Goal: Task Accomplishment & Management: Complete application form

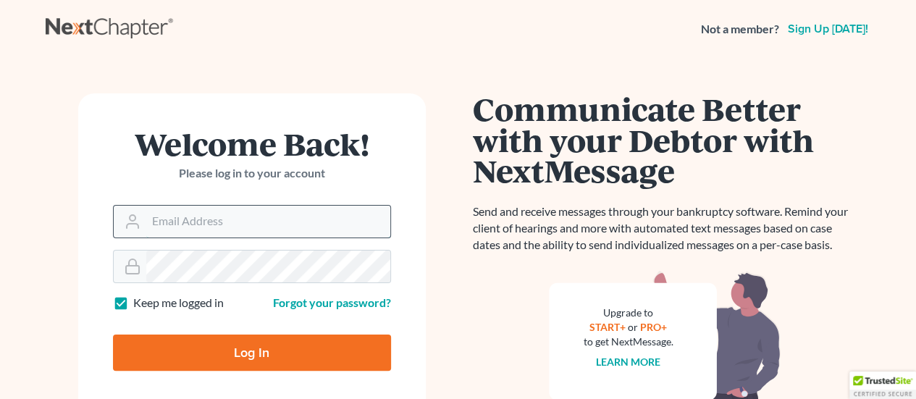
click at [149, 218] on input "Email Address" at bounding box center [268, 222] width 244 height 32
type input "ajriccetti@atlantalegalaid.org"
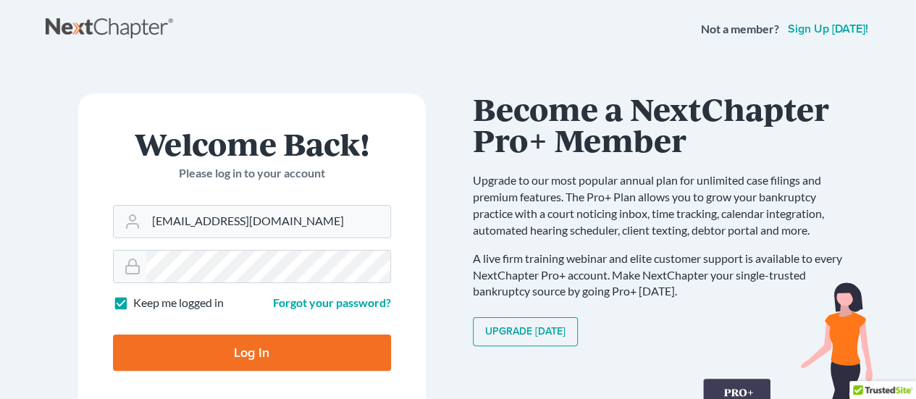
click at [188, 342] on input "Log In" at bounding box center [252, 353] width 278 height 36
type input "Thinking..."
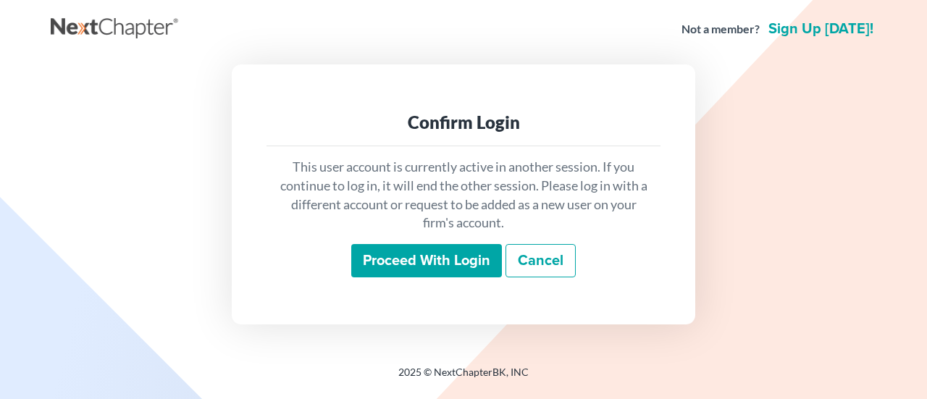
click at [434, 264] on input "Proceed with login" at bounding box center [426, 260] width 151 height 33
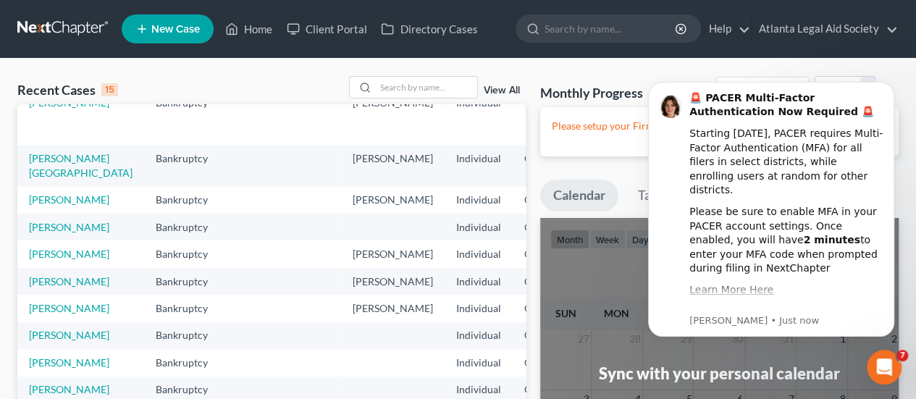
scroll to position [145, 0]
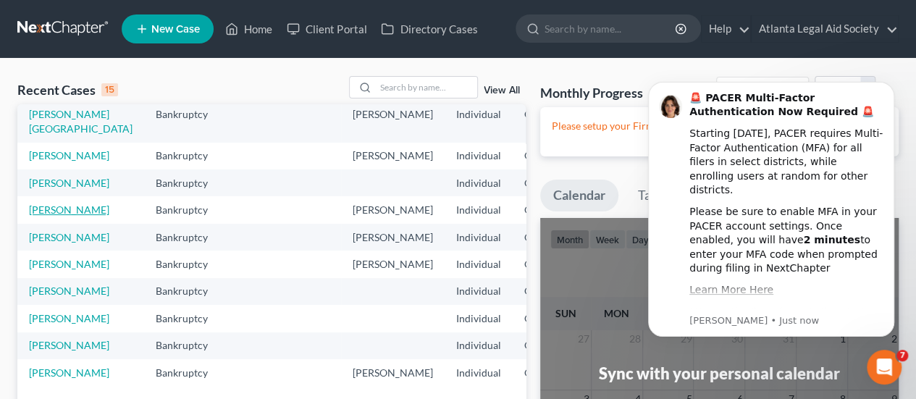
click at [39, 216] on link "[PERSON_NAME]" at bounding box center [69, 210] width 80 height 12
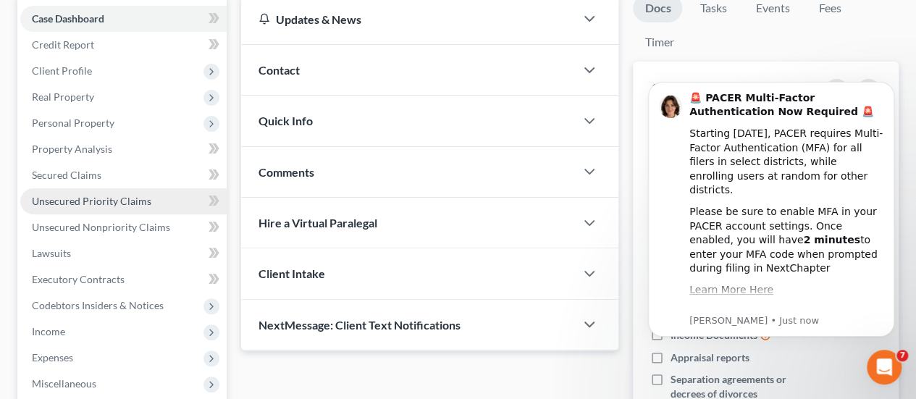
scroll to position [217, 0]
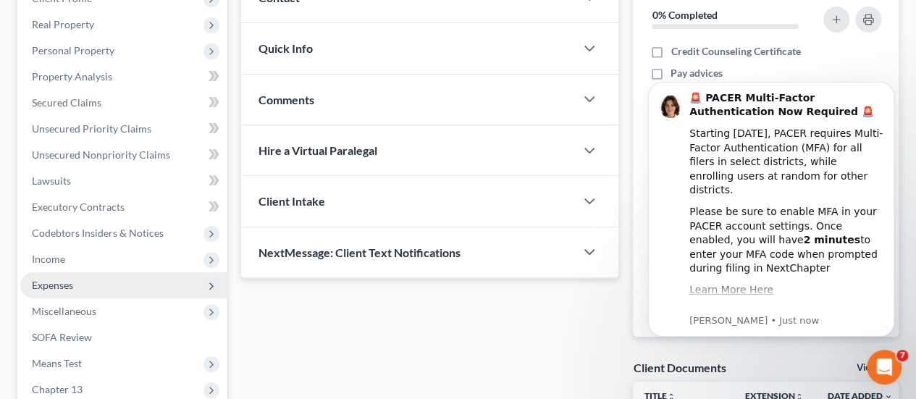
click at [55, 285] on span "Expenses" at bounding box center [52, 285] width 41 height 12
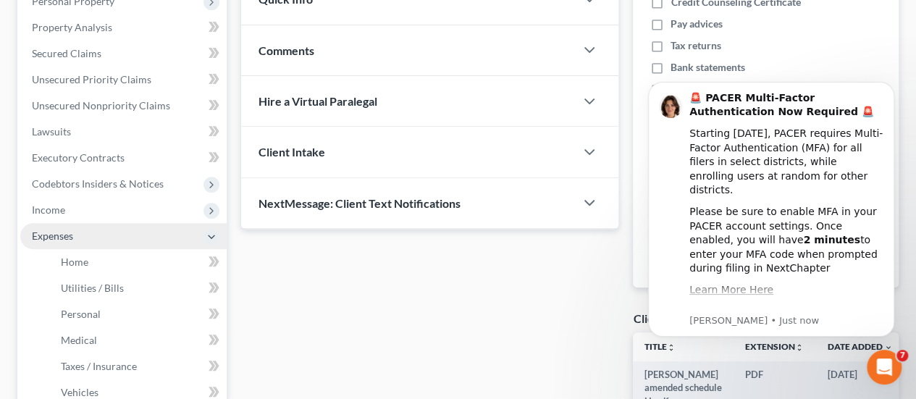
scroll to position [290, 0]
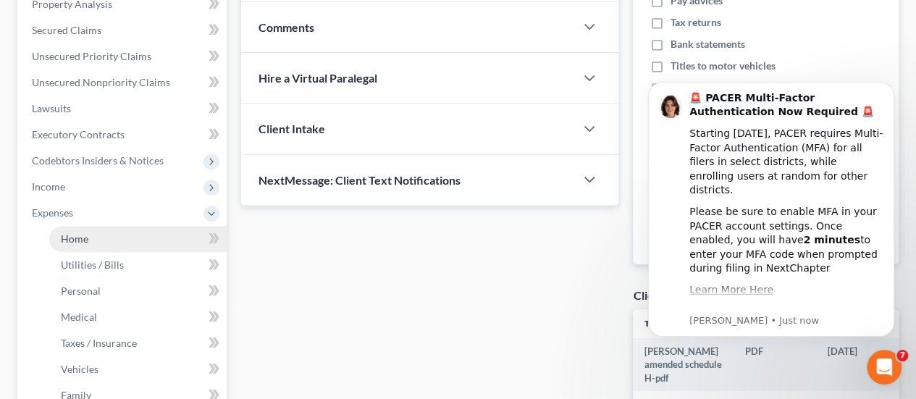
click at [71, 237] on span "Home" at bounding box center [75, 238] width 28 height 12
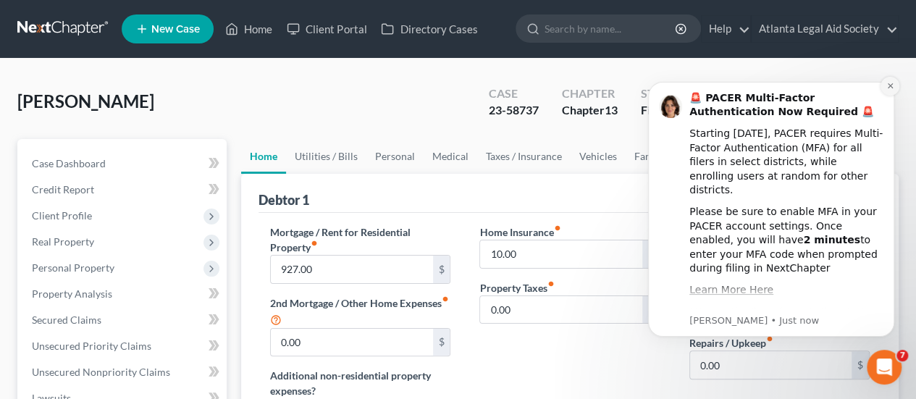
click at [886, 79] on button "Dismiss notification" at bounding box center [890, 86] width 19 height 19
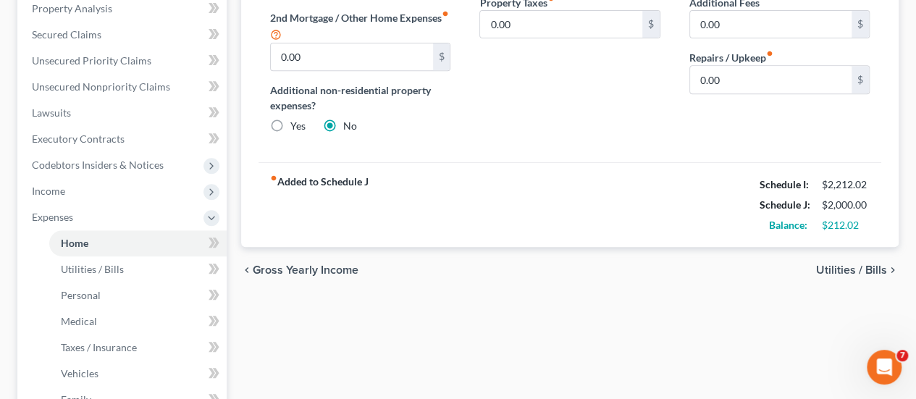
scroll to position [290, 0]
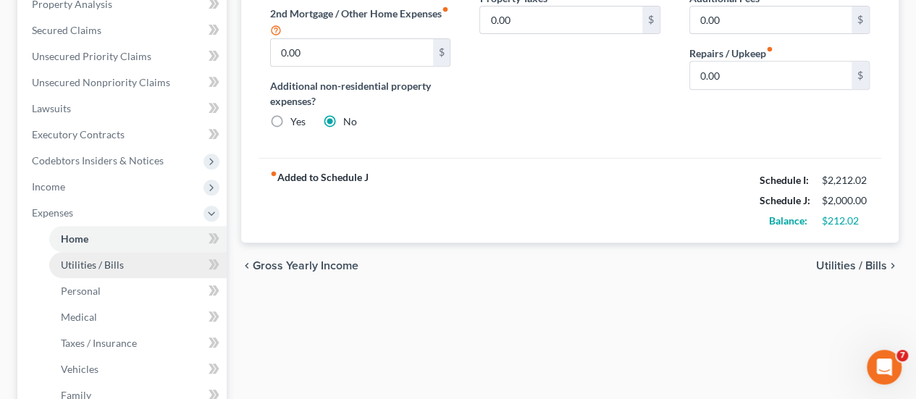
click at [88, 264] on span "Utilities / Bills" at bounding box center [92, 265] width 63 height 12
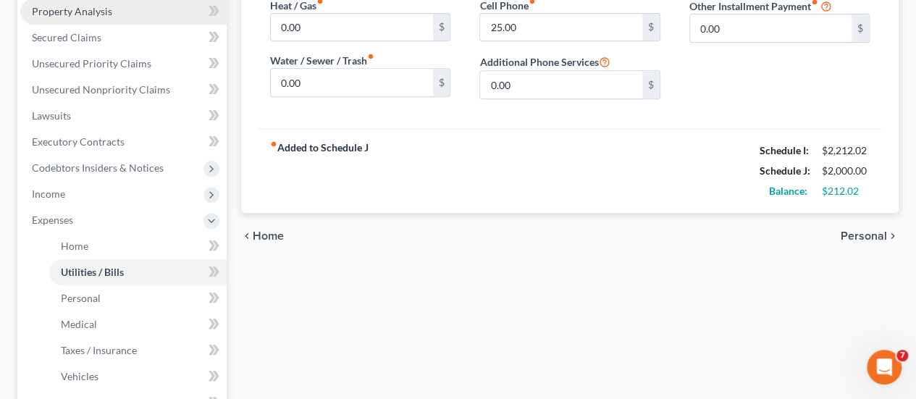
scroll to position [290, 0]
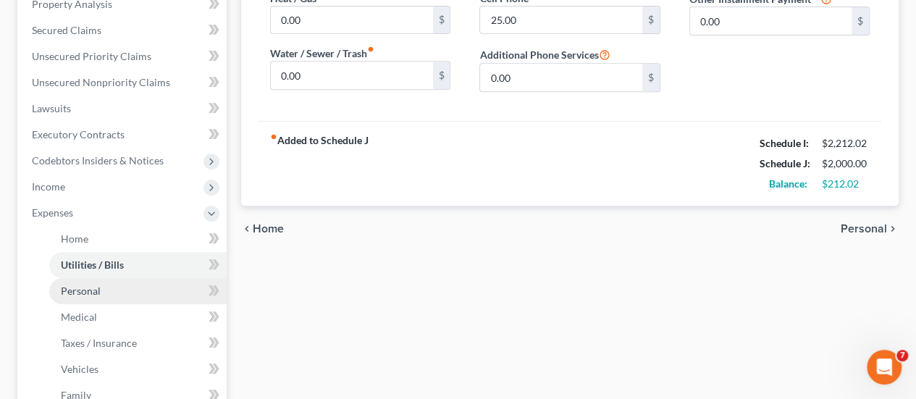
click at [90, 292] on span "Personal" at bounding box center [81, 291] width 40 height 12
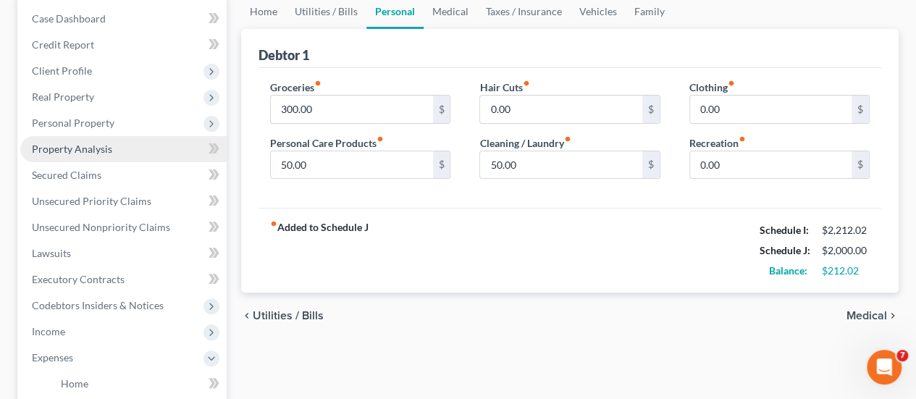
scroll to position [217, 0]
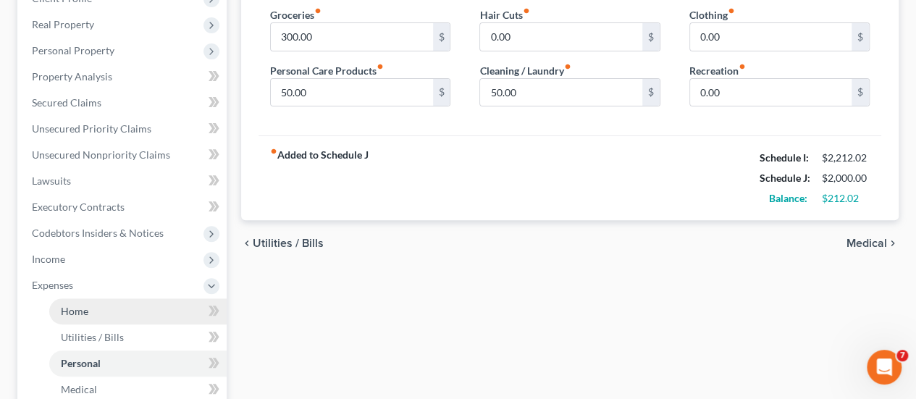
click at [81, 311] on span "Home" at bounding box center [75, 311] width 28 height 12
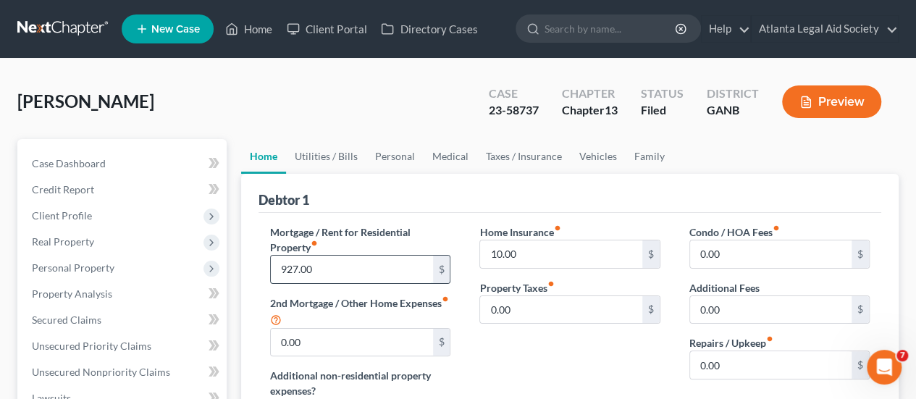
click at [285, 266] on input "927.00" at bounding box center [352, 270] width 162 height 28
click at [319, 270] on input "1,027" at bounding box center [352, 270] width 162 height 28
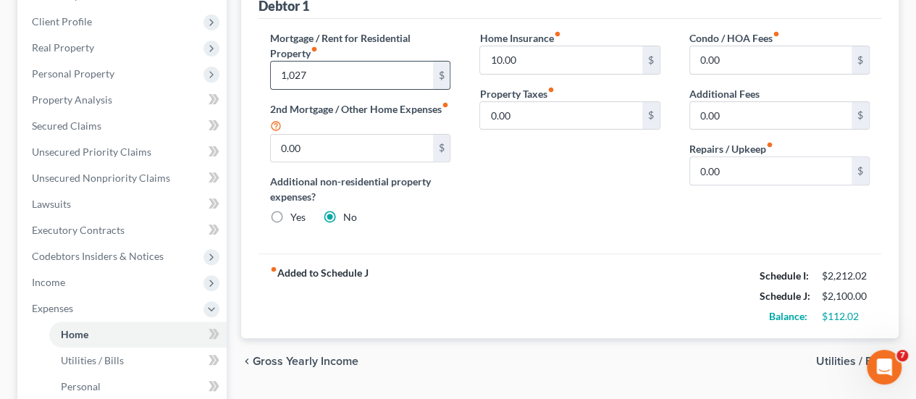
scroll to position [217, 0]
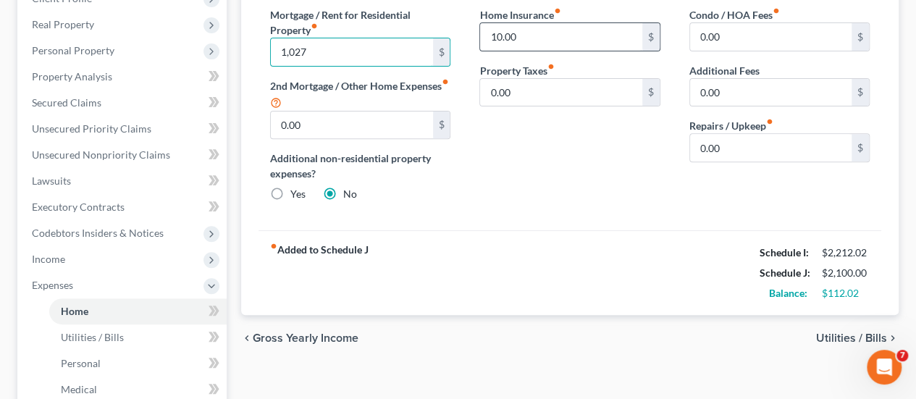
type input "1,027"
click at [502, 38] on input "10.00" at bounding box center [561, 37] width 162 height 28
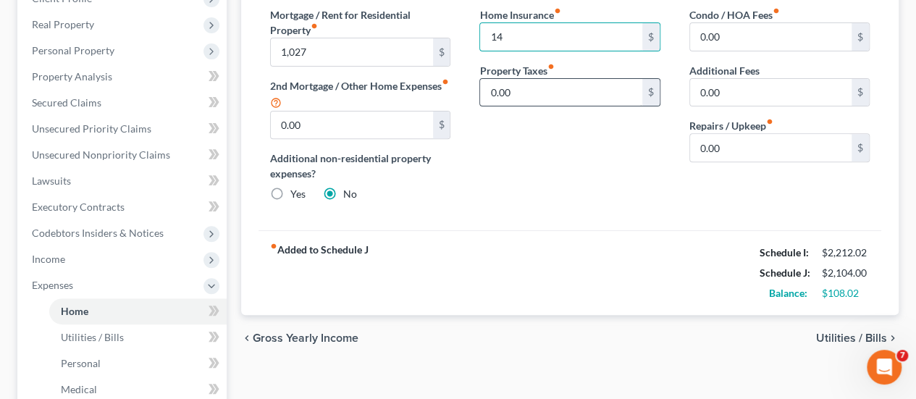
type input "14"
click at [542, 91] on input "0.00" at bounding box center [561, 93] width 162 height 28
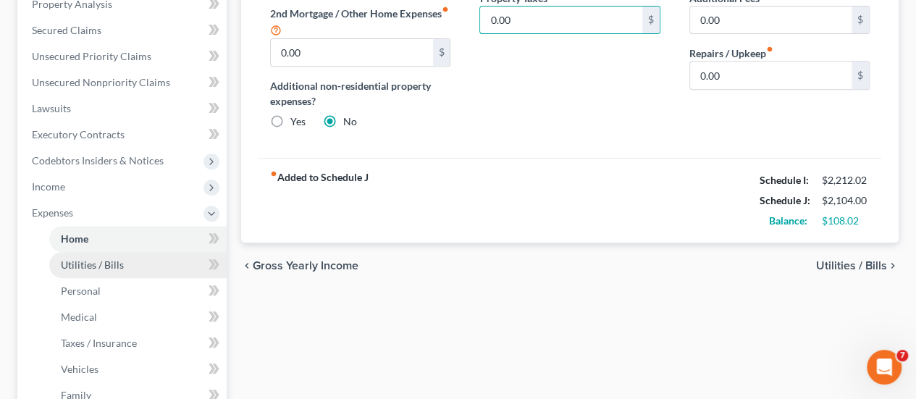
click at [113, 265] on span "Utilities / Bills" at bounding box center [92, 265] width 63 height 12
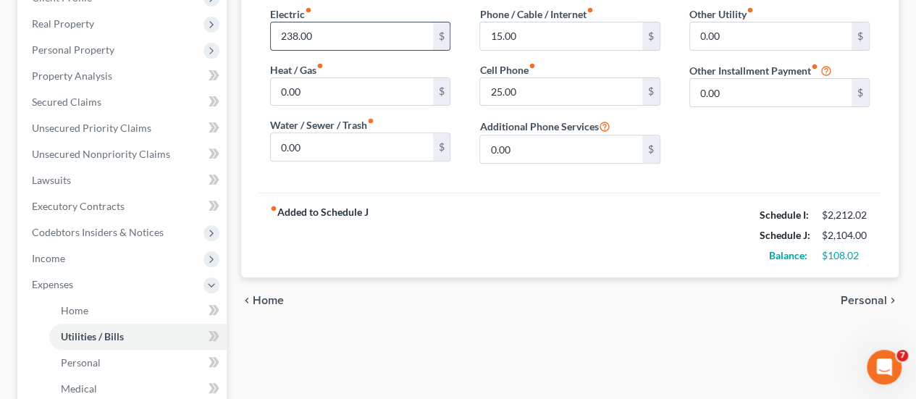
scroll to position [290, 0]
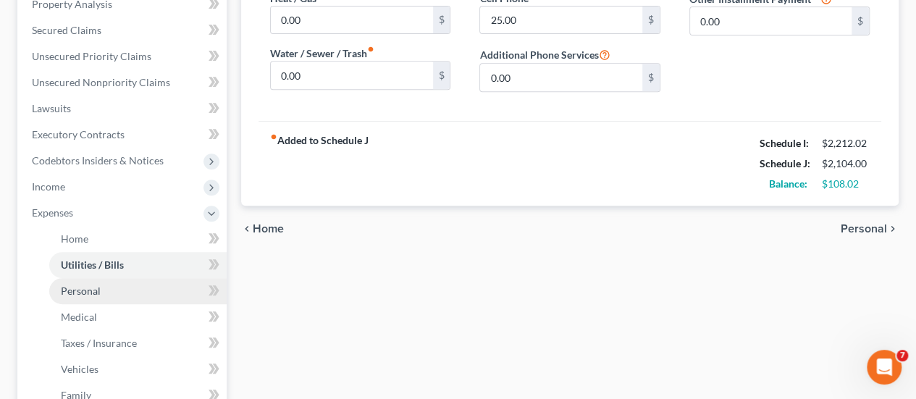
click at [101, 293] on link "Personal" at bounding box center [137, 291] width 177 height 26
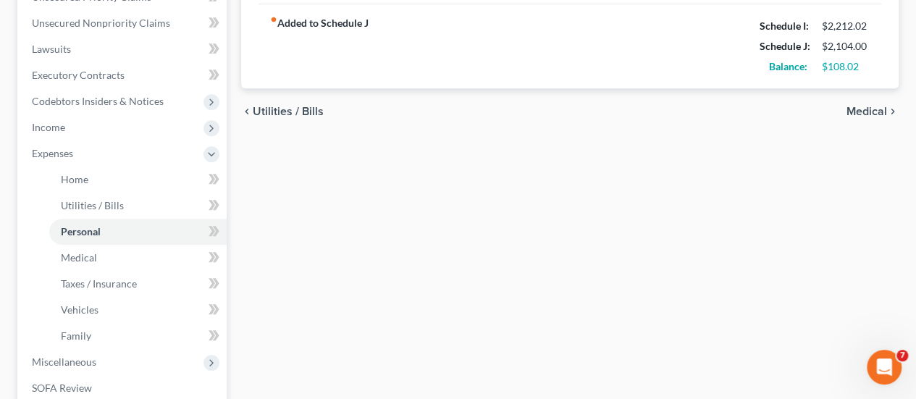
scroll to position [362, 0]
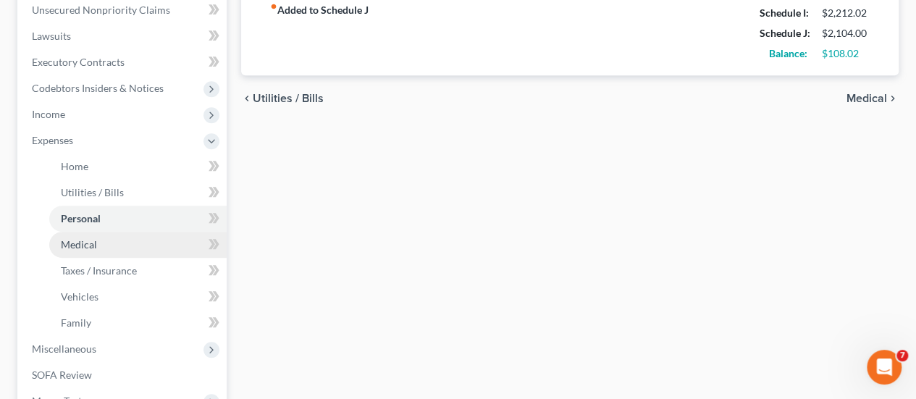
click at [90, 242] on span "Medical" at bounding box center [79, 244] width 36 height 12
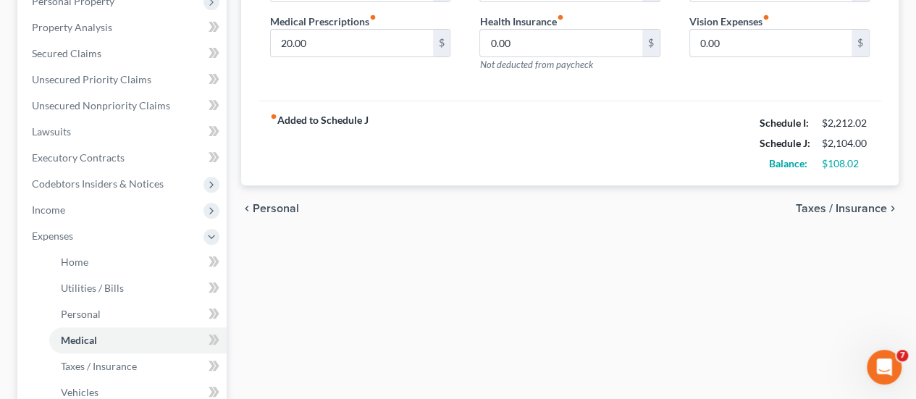
scroll to position [290, 0]
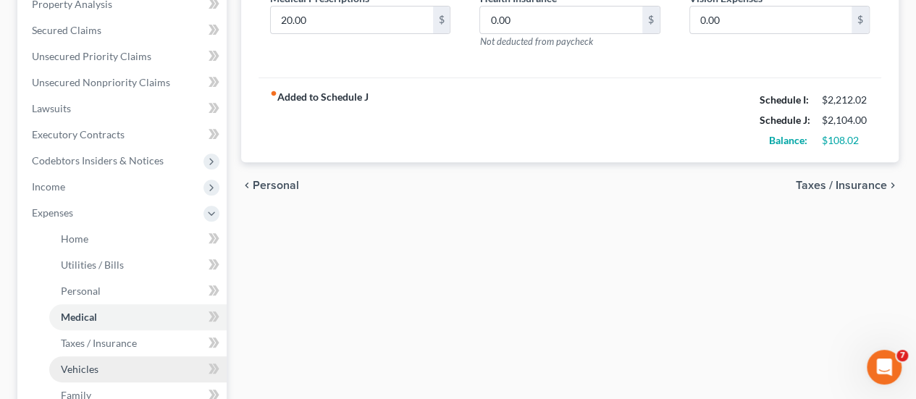
click at [68, 366] on span "Vehicles" at bounding box center [80, 369] width 38 height 12
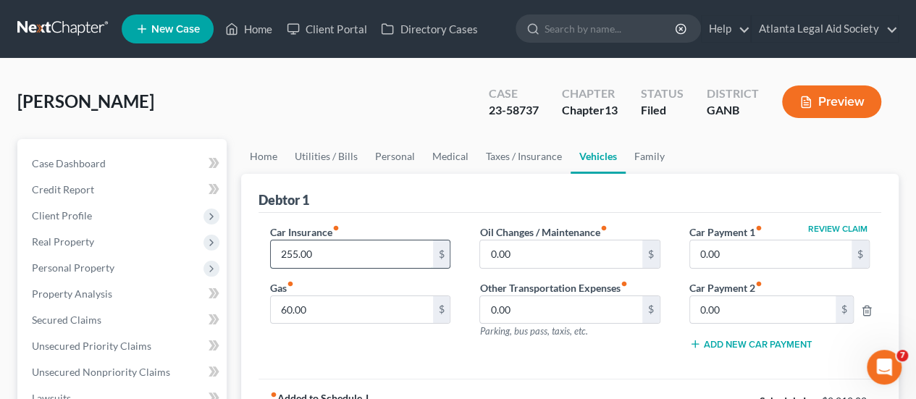
click at [298, 250] on input "255.00" at bounding box center [352, 254] width 162 height 28
click at [326, 259] on input "189" at bounding box center [352, 254] width 162 height 28
type input "189"
click at [335, 303] on input "60.00" at bounding box center [352, 310] width 162 height 28
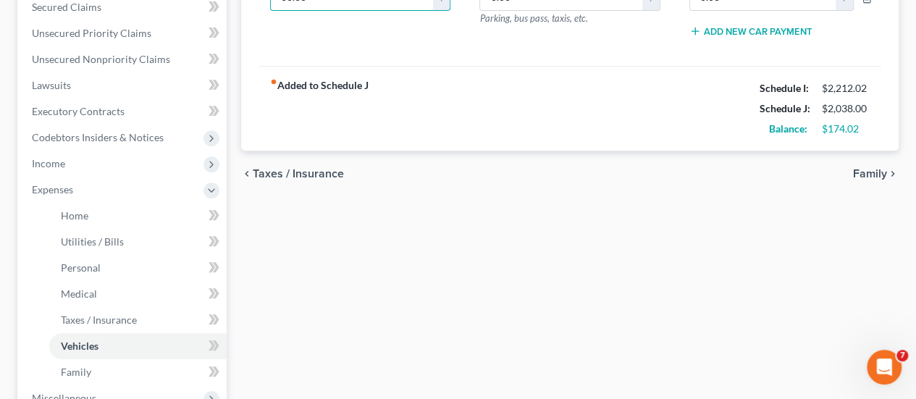
scroll to position [362, 0]
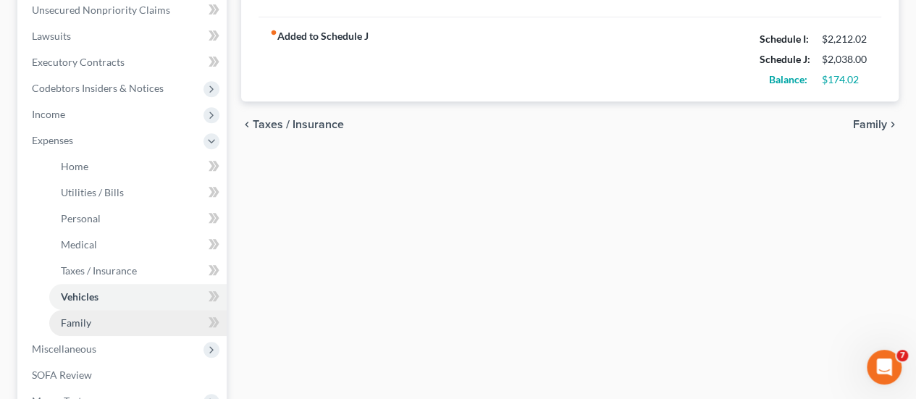
click at [72, 321] on span "Family" at bounding box center [76, 322] width 30 height 12
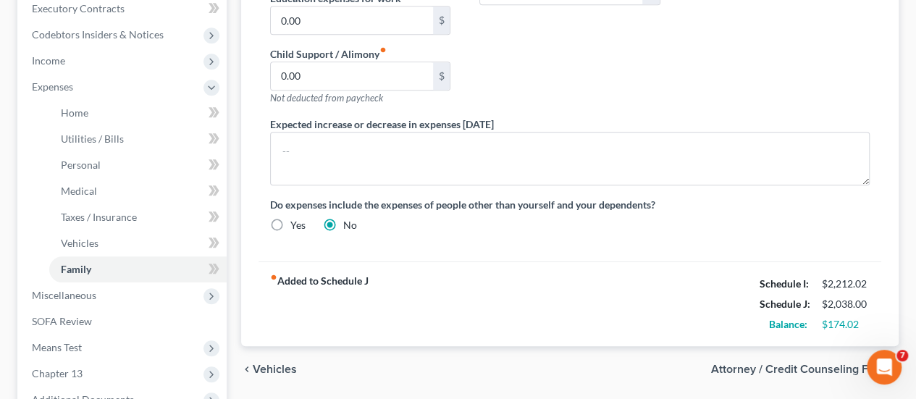
scroll to position [435, 0]
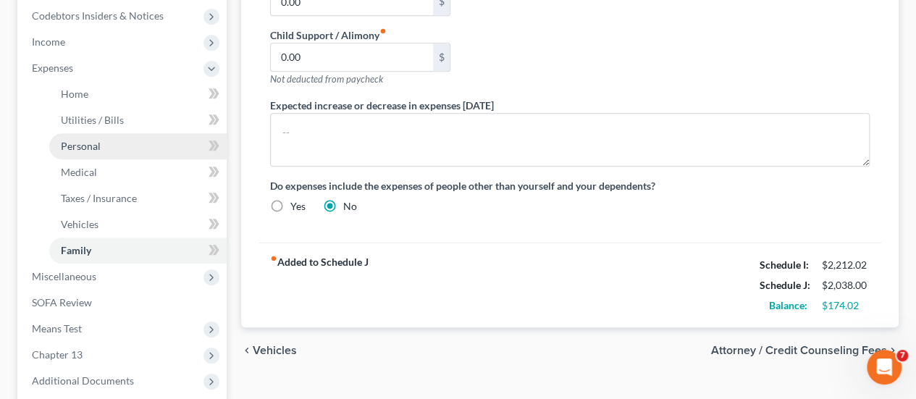
click at [83, 137] on link "Personal" at bounding box center [137, 146] width 177 height 26
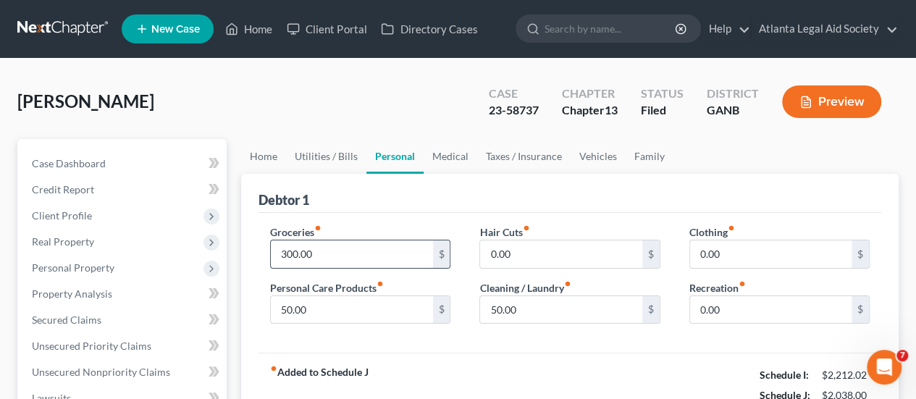
click at [296, 254] on input "300.00" at bounding box center [352, 254] width 162 height 28
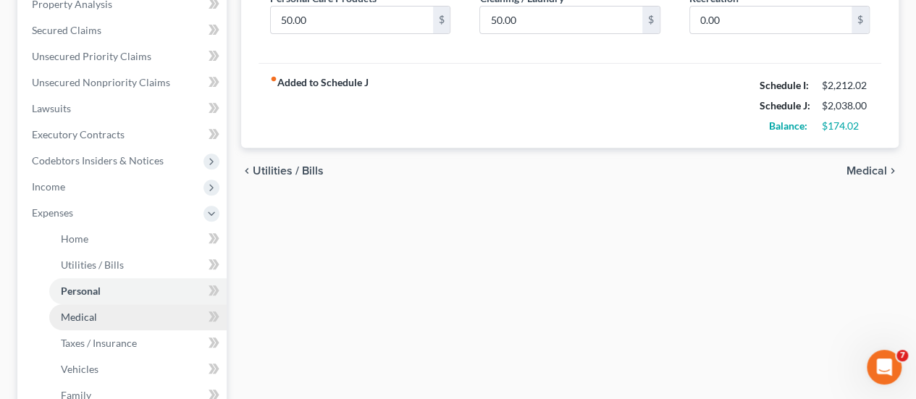
scroll to position [362, 0]
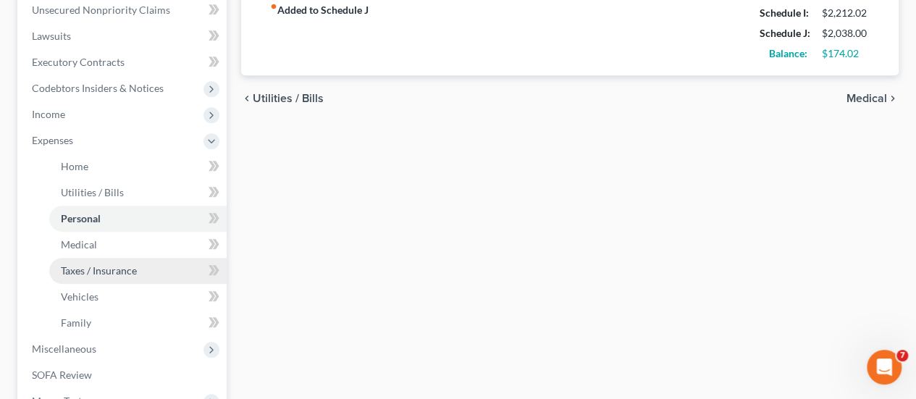
click at [82, 270] on span "Taxes / Insurance" at bounding box center [99, 270] width 76 height 12
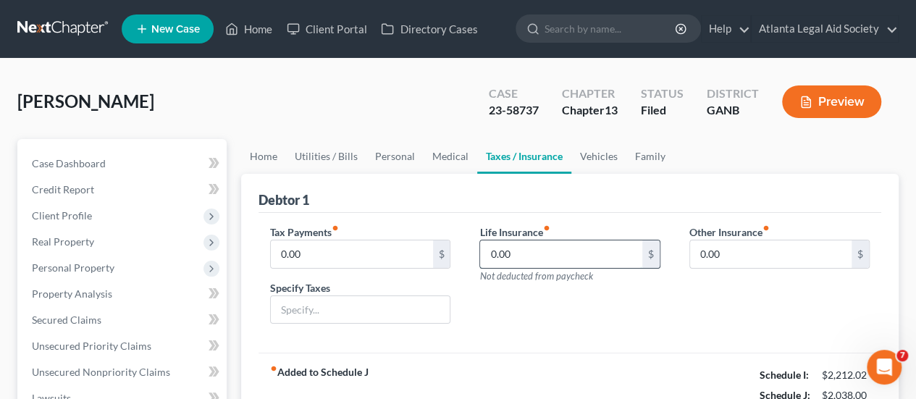
click at [514, 253] on input "0.00" at bounding box center [561, 254] width 162 height 28
type input "5"
type input "51.80"
click at [356, 256] on input "0.00" at bounding box center [352, 254] width 162 height 28
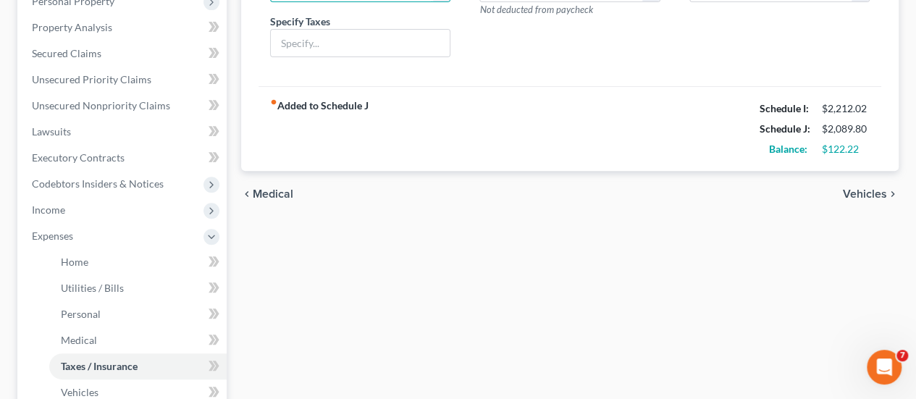
scroll to position [290, 0]
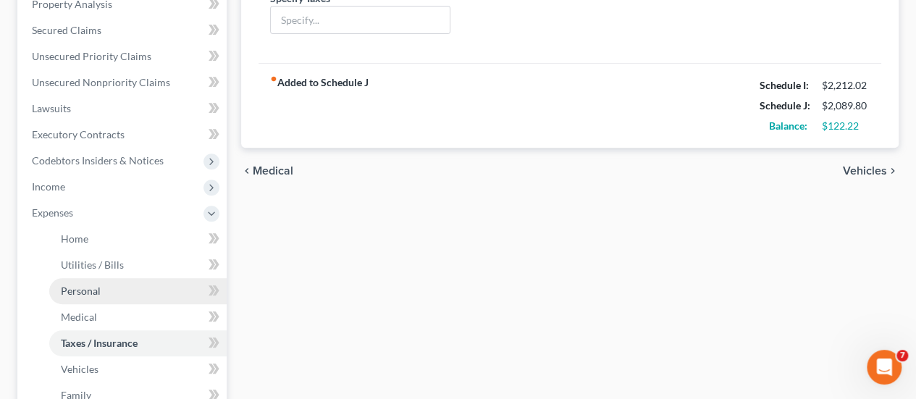
click at [98, 288] on span "Personal" at bounding box center [81, 291] width 40 height 12
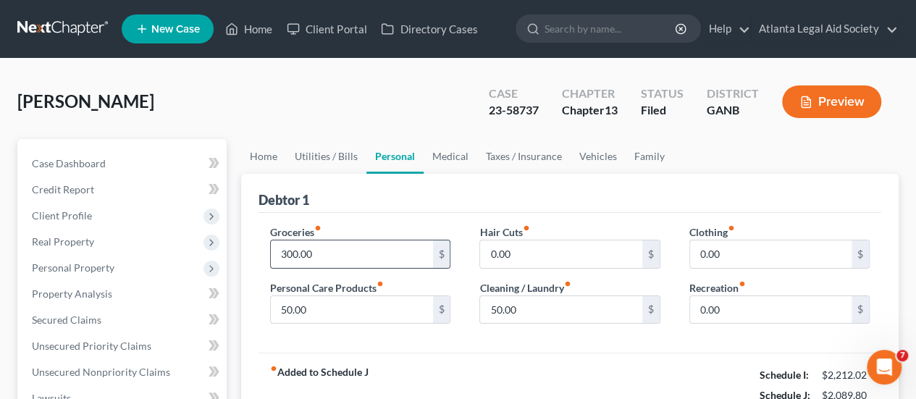
click at [297, 253] on input "300.00" at bounding box center [352, 254] width 162 height 28
type input "250"
click at [327, 302] on input "50.00" at bounding box center [352, 310] width 162 height 28
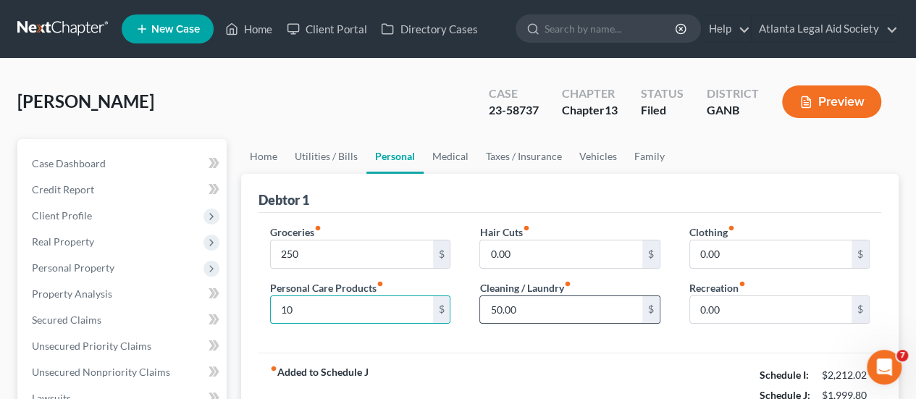
type input "10"
click at [533, 316] on input "50.00" at bounding box center [561, 310] width 162 height 28
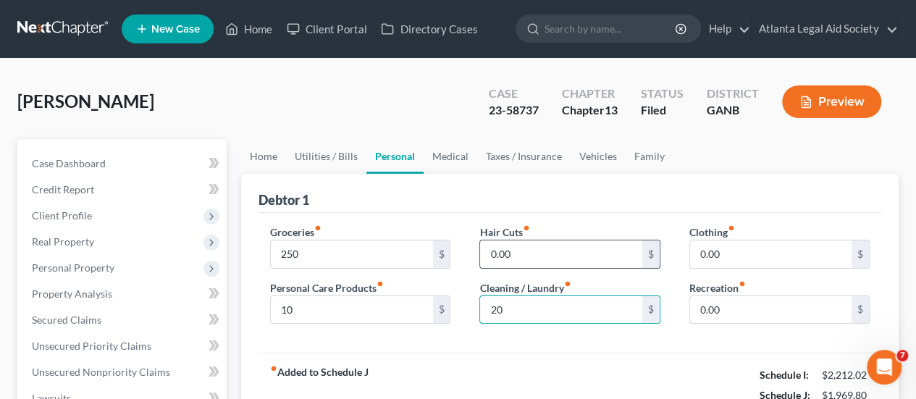
type input "20"
click at [537, 263] on input "0.00" at bounding box center [561, 254] width 162 height 28
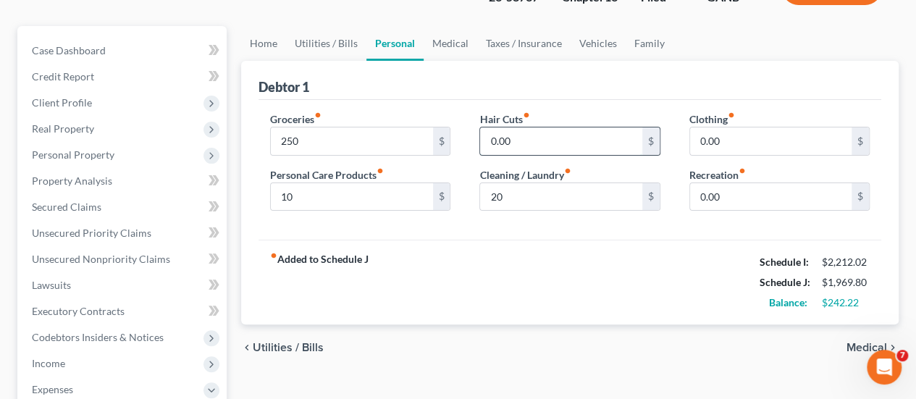
scroll to position [145, 0]
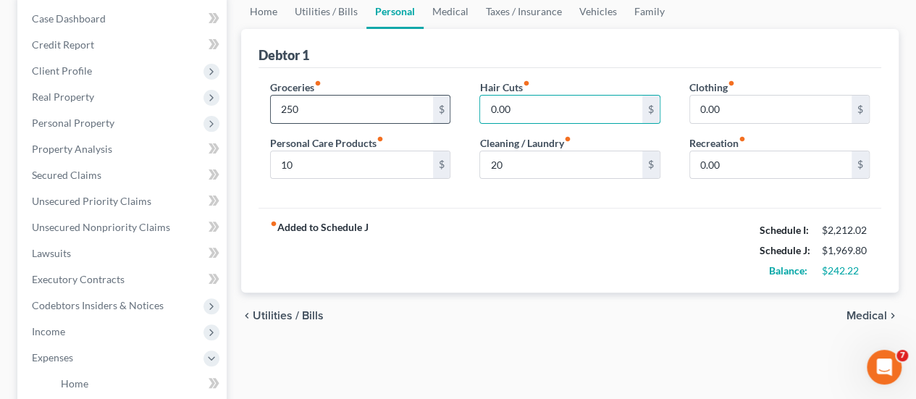
click at [293, 108] on input "250" at bounding box center [352, 110] width 162 height 28
click at [336, 114] on input "270" at bounding box center [352, 110] width 162 height 28
click at [307, 108] on input "260" at bounding box center [352, 110] width 162 height 28
type input "260"
click at [315, 154] on input "10" at bounding box center [352, 165] width 162 height 28
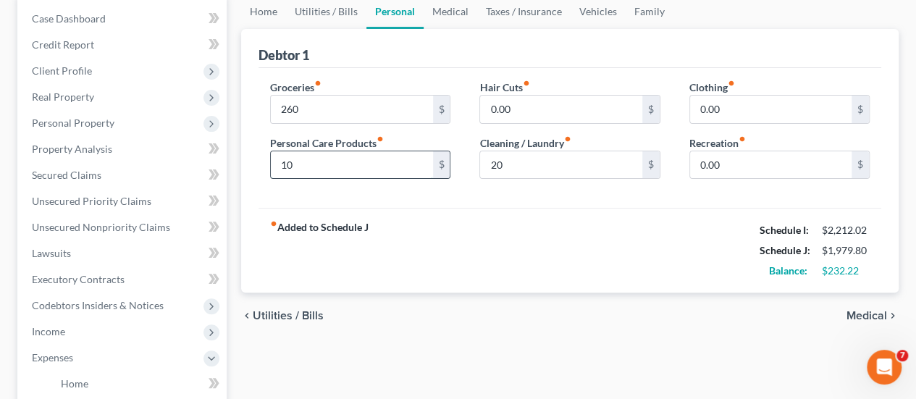
click at [379, 169] on input "10" at bounding box center [352, 165] width 162 height 28
type input "10.00"
click at [359, 114] on input "260" at bounding box center [352, 110] width 162 height 28
click at [364, 108] on input "260" at bounding box center [352, 110] width 162 height 28
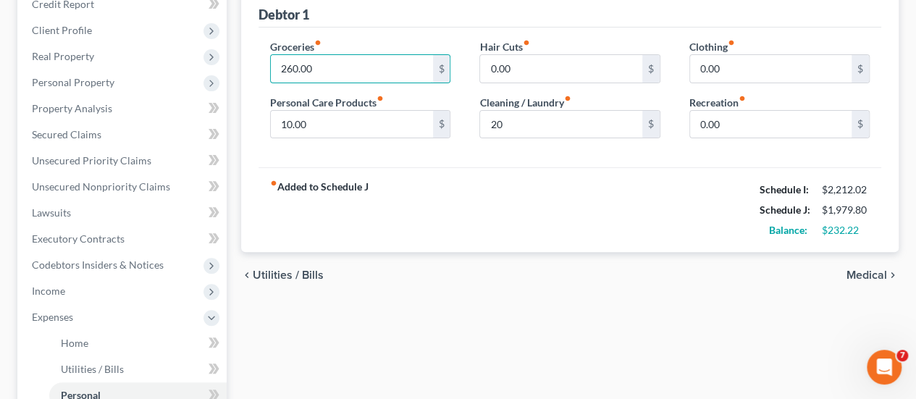
scroll to position [217, 0]
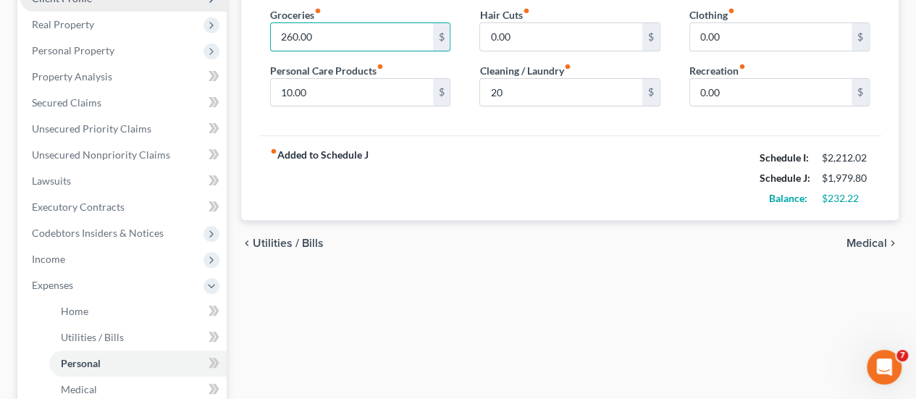
type input "260.00"
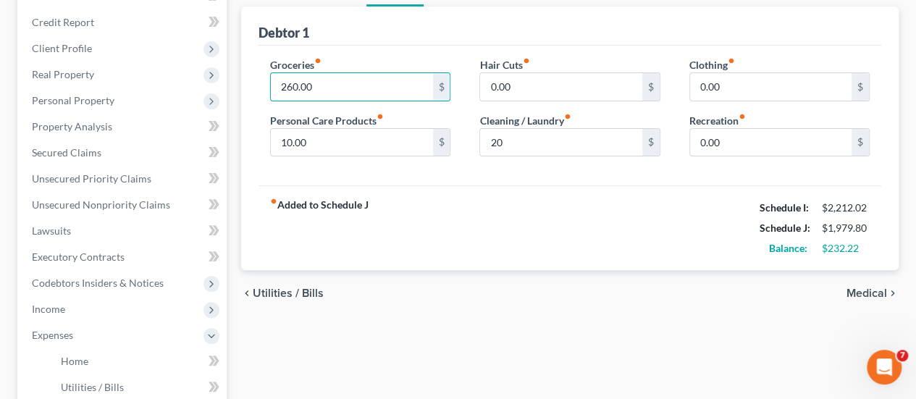
scroll to position [145, 0]
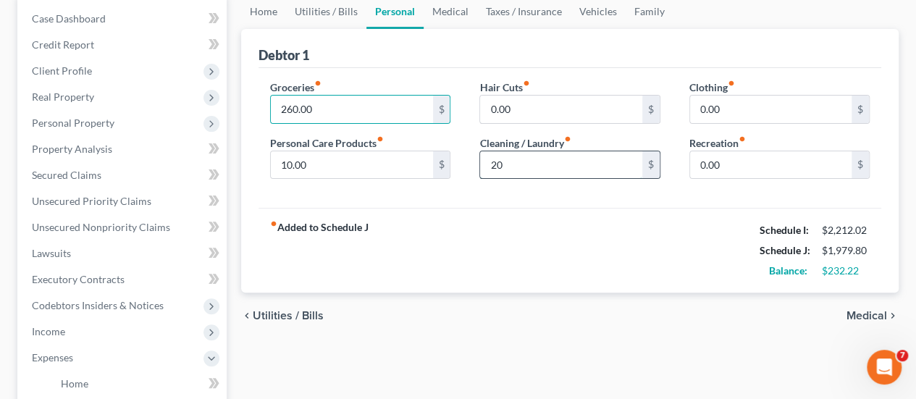
click at [508, 165] on input "20" at bounding box center [561, 165] width 162 height 28
click at [511, 156] on input "20" at bounding box center [561, 165] width 162 height 28
type input "20.00"
click at [508, 214] on div "fiber_manual_record Added to Schedule J Schedule I: $2,212.02 Schedule J: $1,97…" at bounding box center [570, 250] width 623 height 85
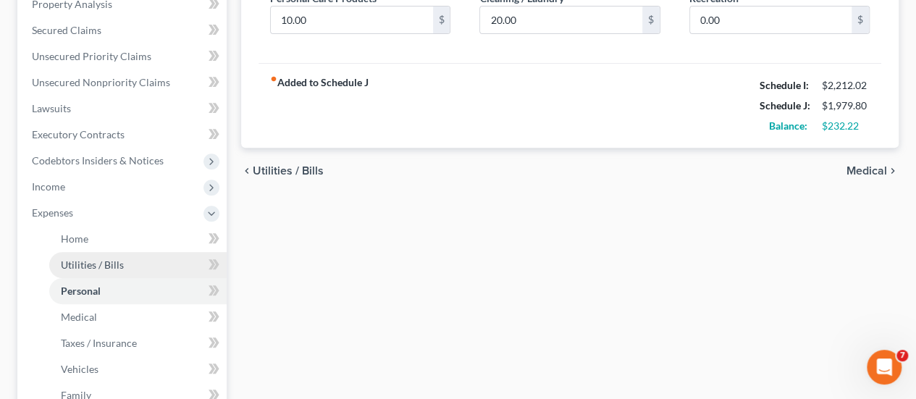
click at [113, 260] on span "Utilities / Bills" at bounding box center [92, 265] width 63 height 12
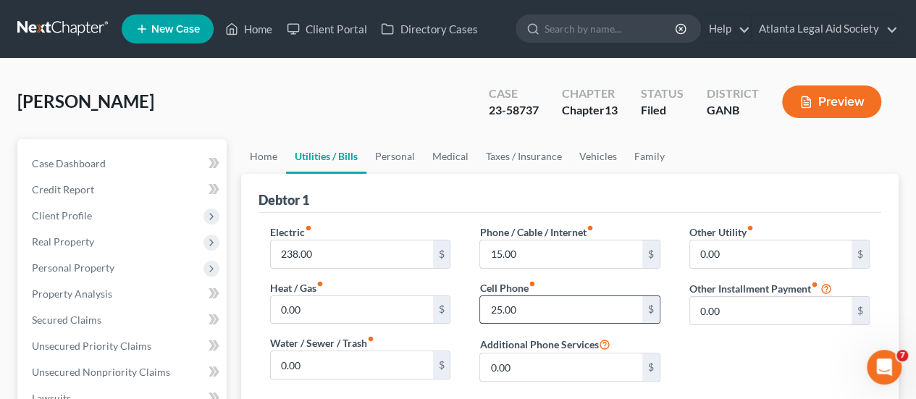
click at [499, 309] on input "25.00" at bounding box center [561, 310] width 162 height 28
type input "49"
click at [528, 259] on input "15.00" at bounding box center [561, 254] width 162 height 28
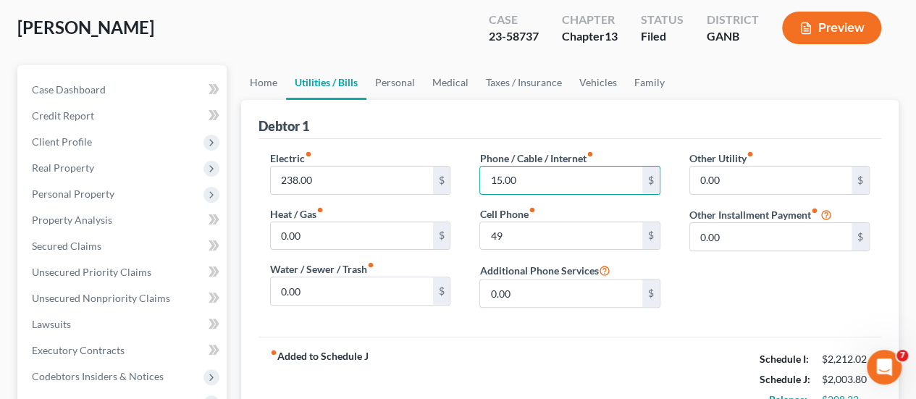
scroll to position [217, 0]
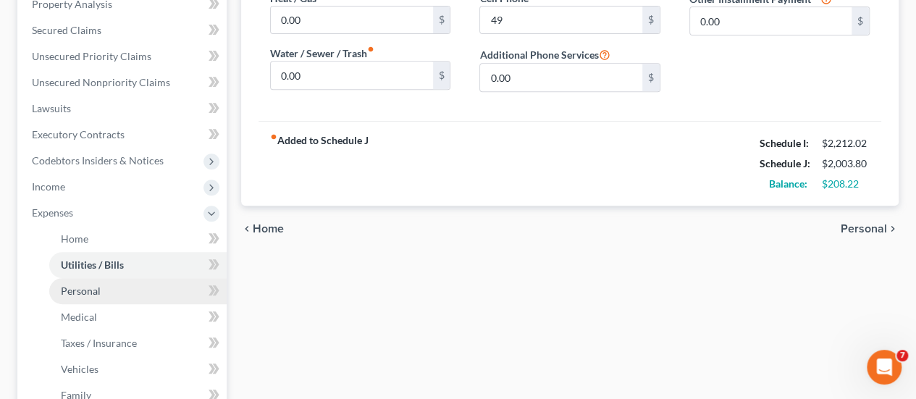
click at [83, 289] on span "Personal" at bounding box center [81, 291] width 40 height 12
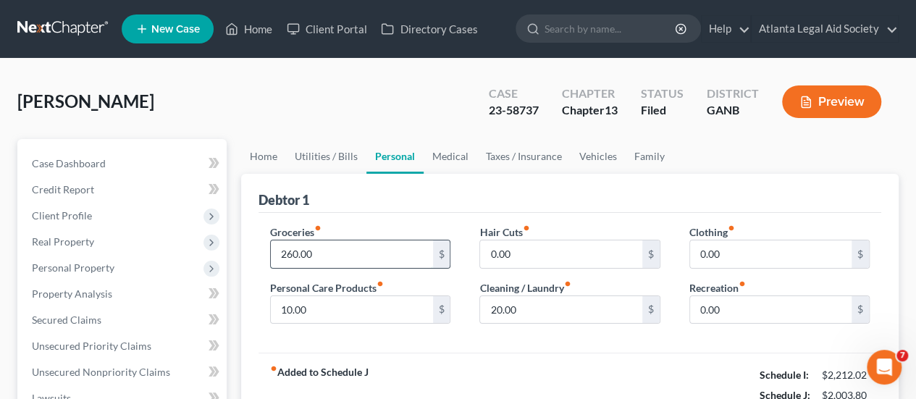
click at [295, 251] on input "260.00" at bounding box center [352, 254] width 162 height 28
click at [309, 257] on input "250" at bounding box center [352, 254] width 162 height 28
click at [320, 298] on input "10.00" at bounding box center [352, 310] width 162 height 28
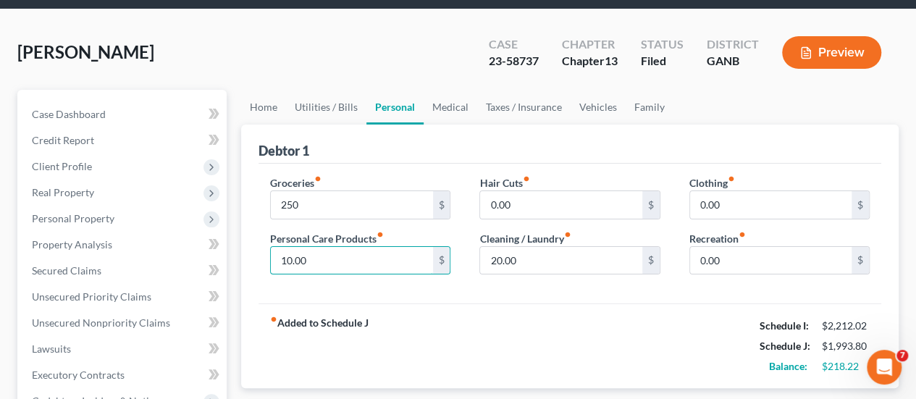
scroll to position [72, 0]
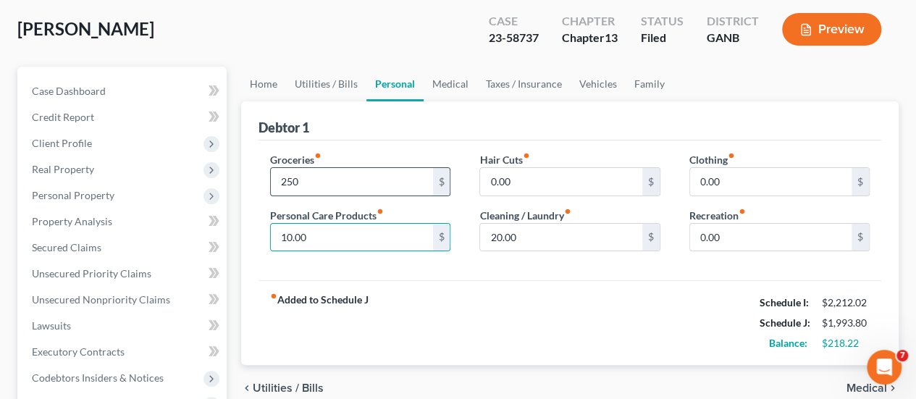
click at [299, 178] on input "250" at bounding box center [352, 182] width 162 height 28
click at [342, 227] on input "10.00" at bounding box center [352, 238] width 162 height 28
click at [362, 180] on input "240" at bounding box center [352, 182] width 162 height 28
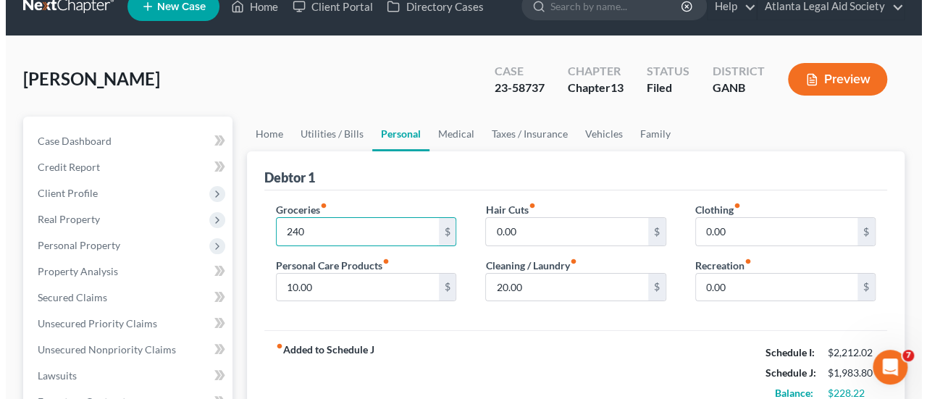
scroll to position [0, 0]
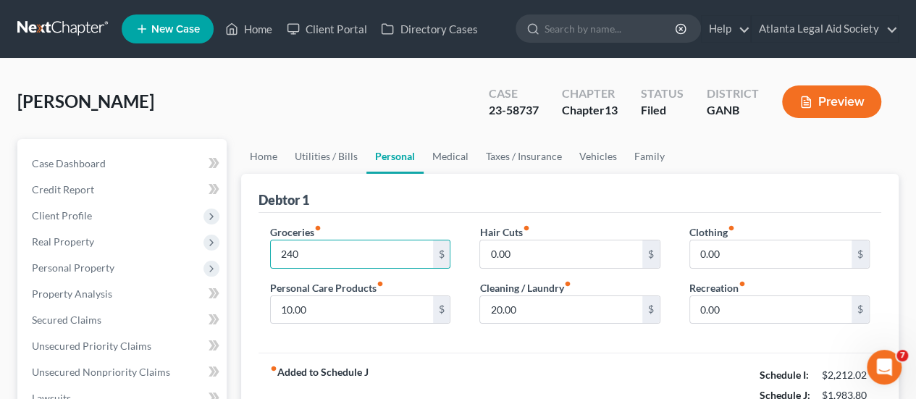
click at [802, 99] on icon "button" at bounding box center [806, 102] width 9 height 11
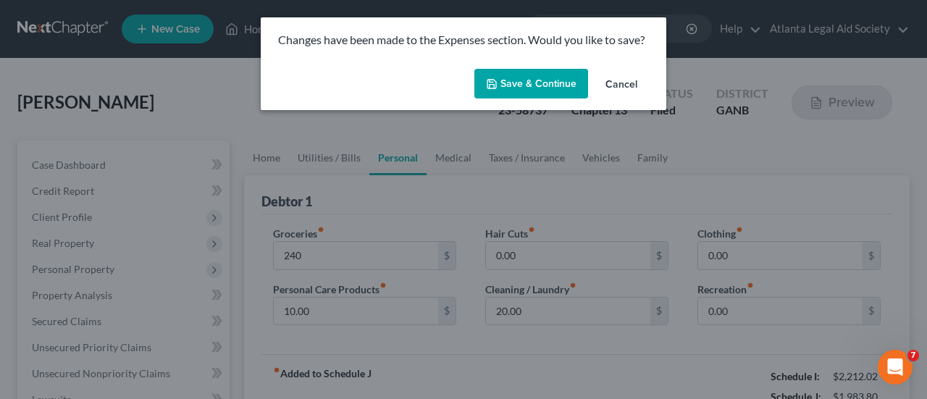
click at [492, 81] on polyline "button" at bounding box center [492, 81] width 4 height 2
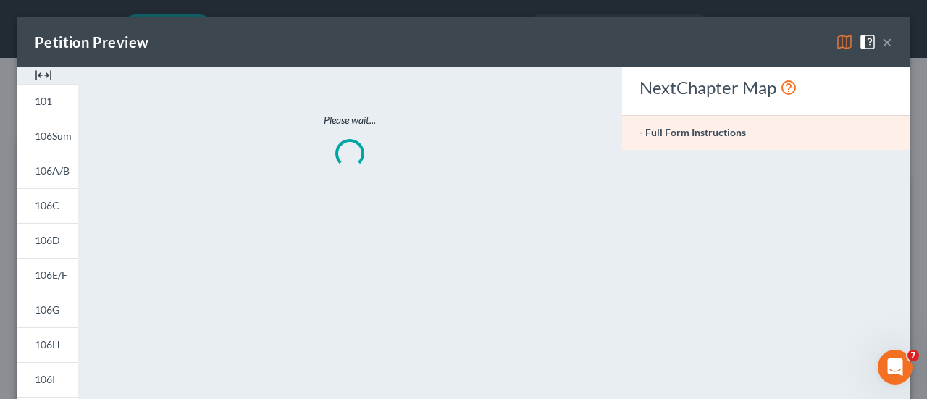
type input "240.00"
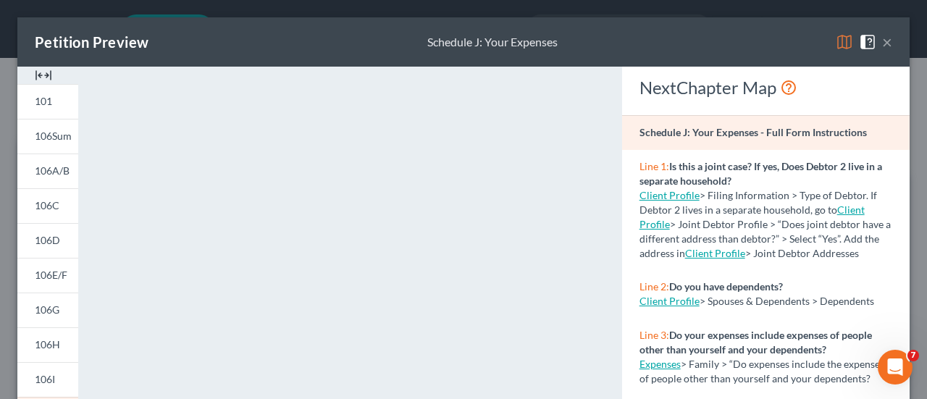
click at [882, 41] on button "×" at bounding box center [887, 41] width 10 height 17
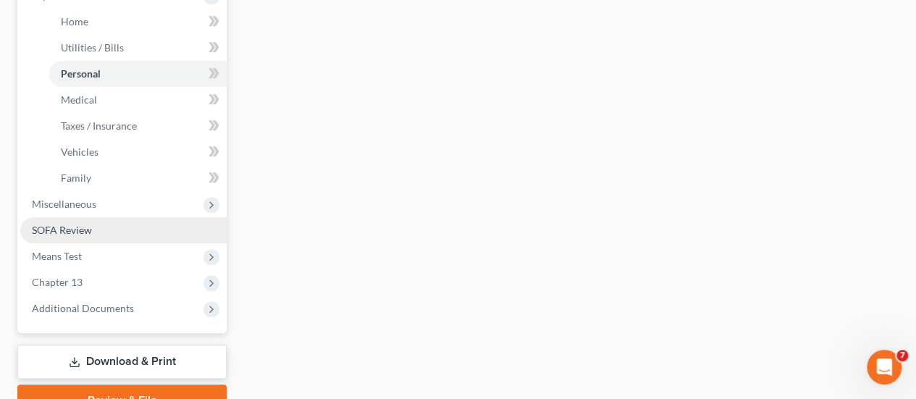
scroll to position [577, 0]
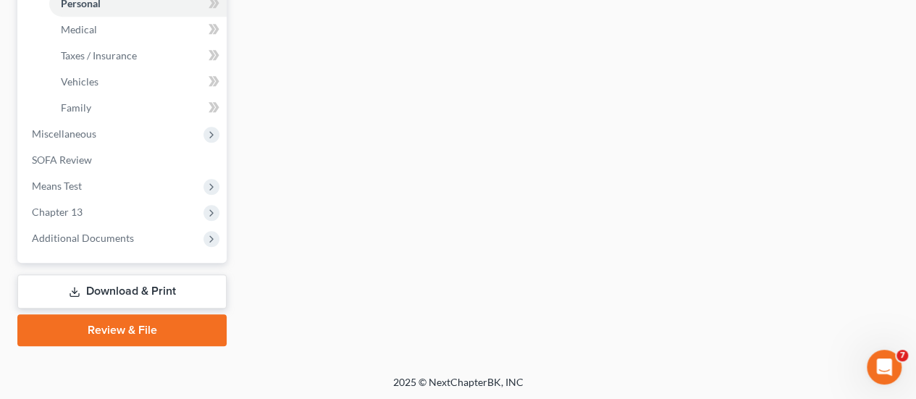
click at [113, 288] on link "Download & Print" at bounding box center [121, 291] width 209 height 34
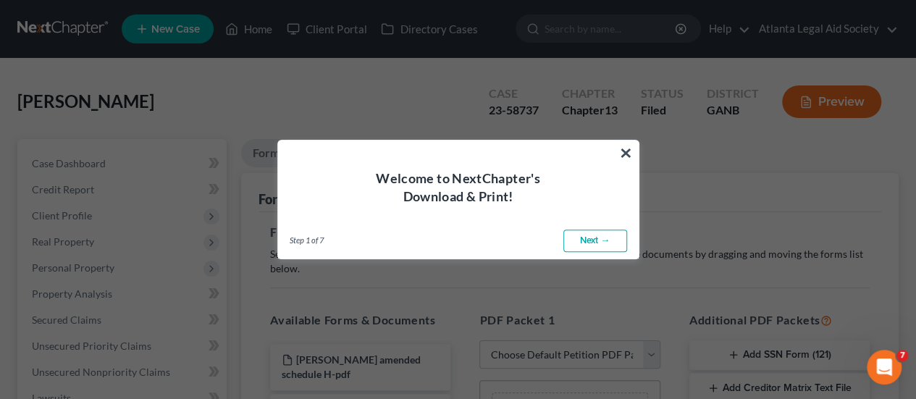
click at [590, 240] on link "Next →" at bounding box center [595, 241] width 64 height 23
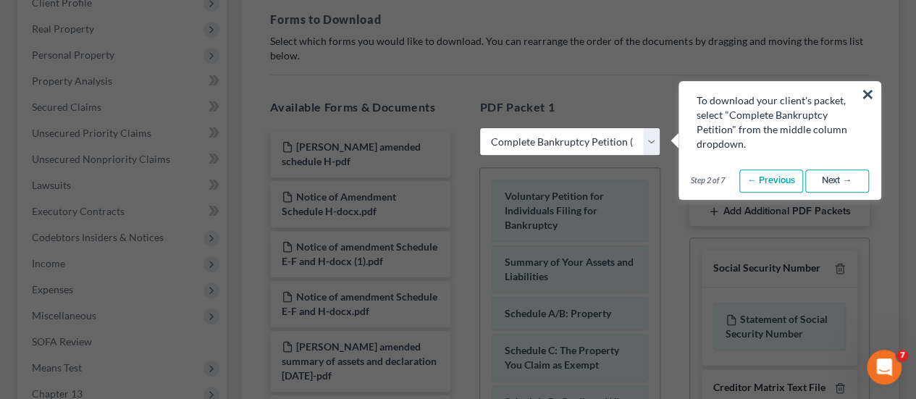
scroll to position [217, 0]
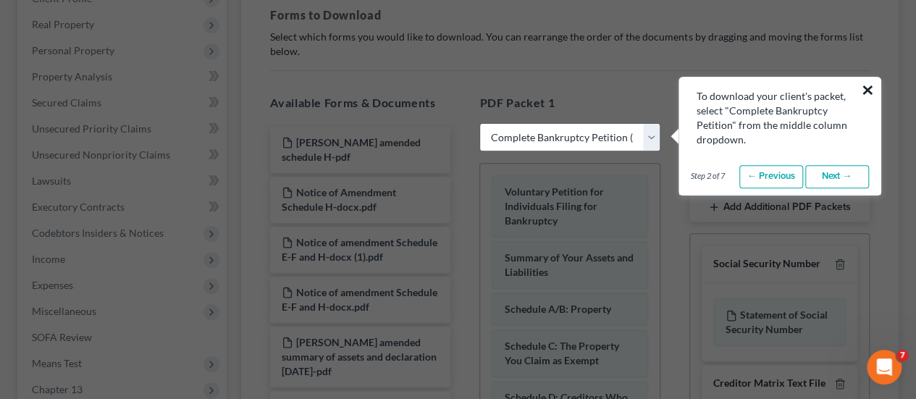
click at [868, 86] on button "×" at bounding box center [868, 89] width 14 height 23
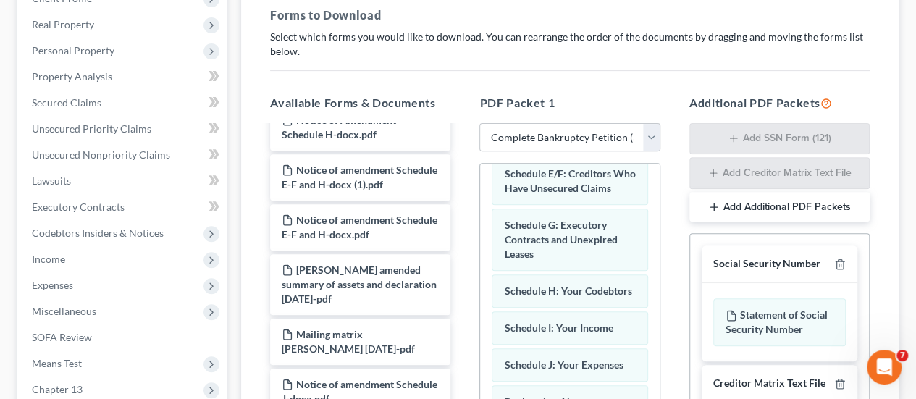
scroll to position [362, 0]
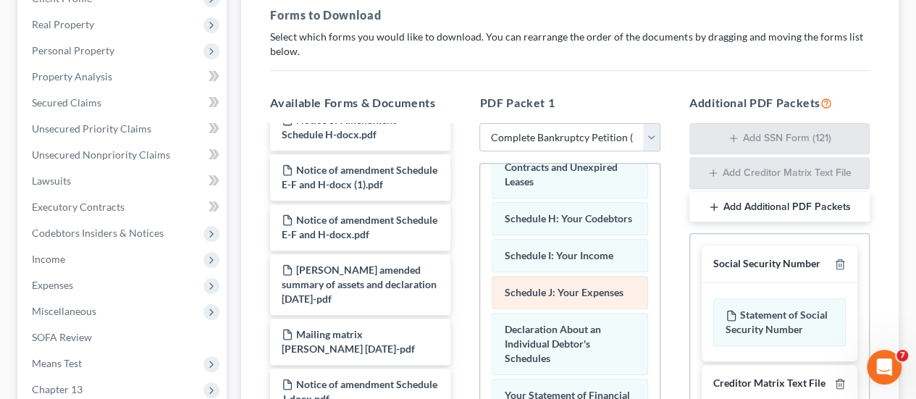
click at [558, 298] on span "Schedule J: Your Expenses" at bounding box center [563, 292] width 119 height 12
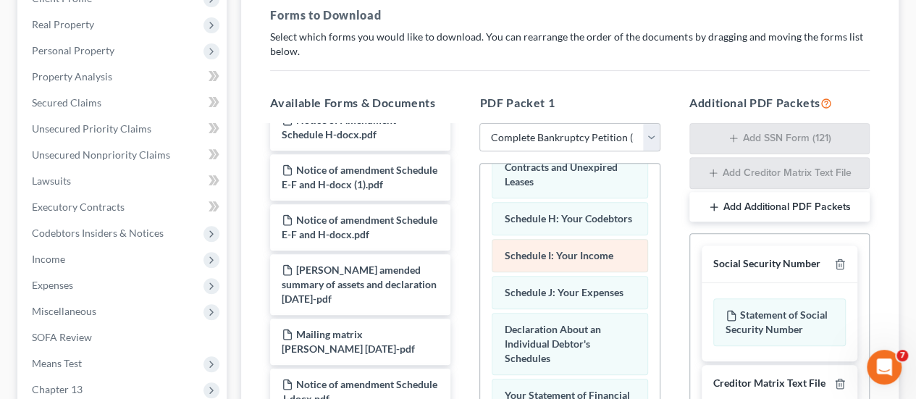
click at [532, 261] on span "Schedule I: Your Income" at bounding box center [558, 255] width 109 height 12
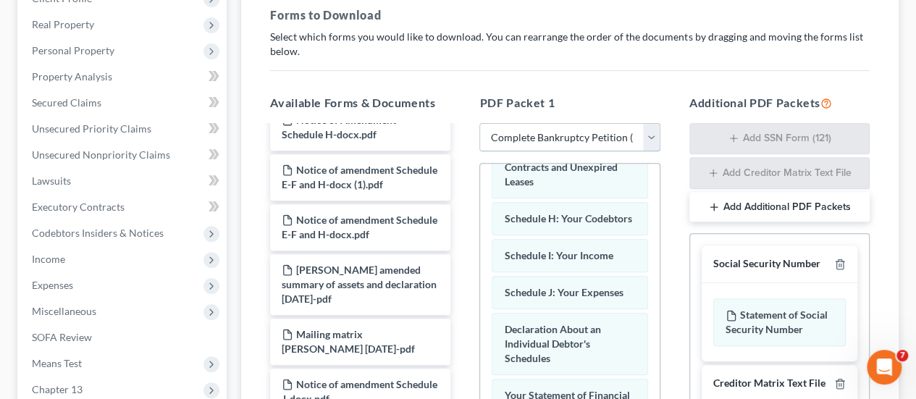
click at [524, 136] on select "Choose Default Petition PDF Packet Complete Bankruptcy Petition (all forms and …" at bounding box center [569, 137] width 180 height 29
select select "6"
click at [479, 123] on select "Choose Default Petition PDF Packet Complete Bankruptcy Petition (all forms and …" at bounding box center [569, 137] width 180 height 29
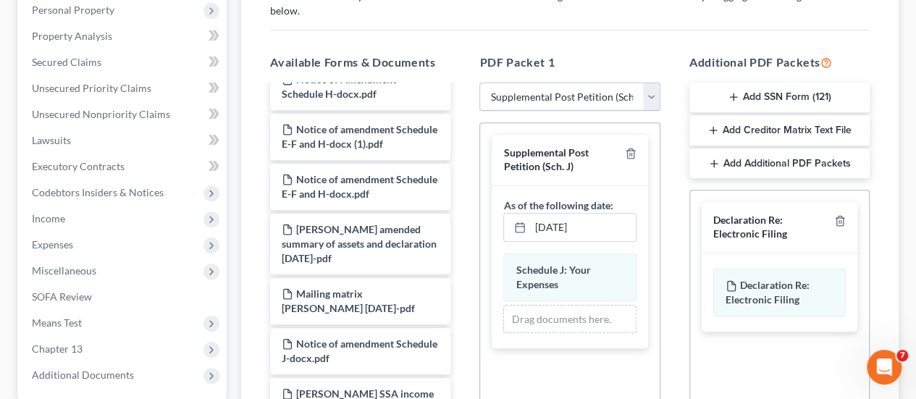
scroll to position [290, 0]
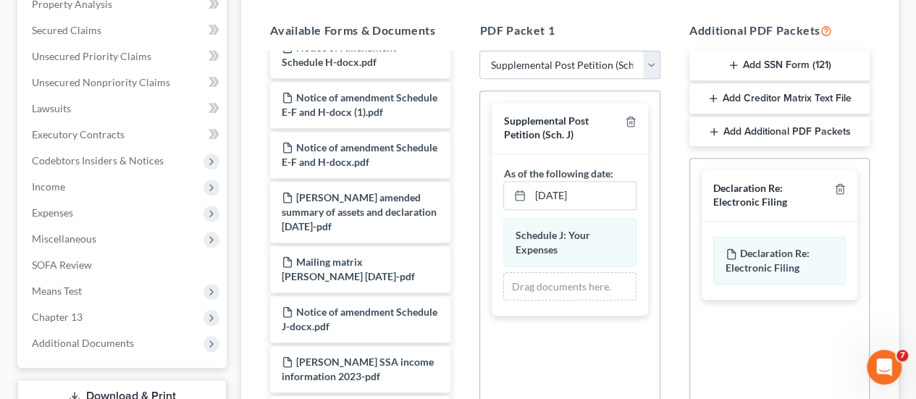
click at [548, 237] on div "Schedule J: Your Expenses As of the following date: [DATE] close Date [DATE] Ti…" at bounding box center [570, 235] width 156 height 162
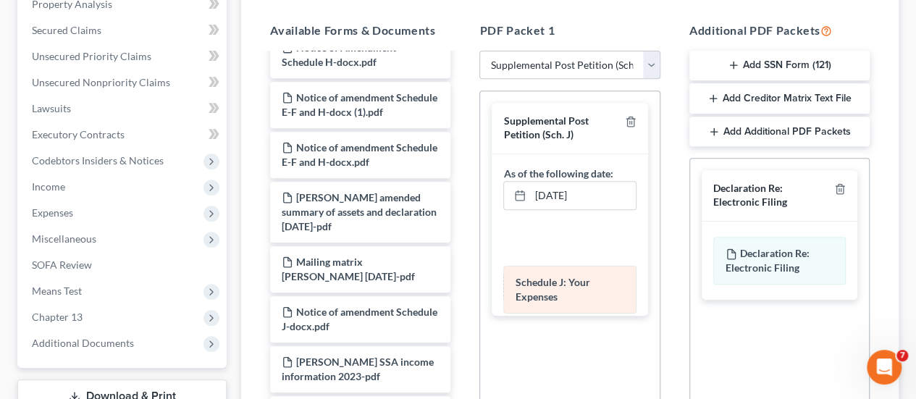
drag, startPoint x: 548, startPoint y: 237, endPoint x: 548, endPoint y: 284, distance: 47.1
click at [548, 284] on div "Schedule J: Your Expenses As of the following date: [DATE] close Date [DATE] Ti…" at bounding box center [570, 235] width 156 height 162
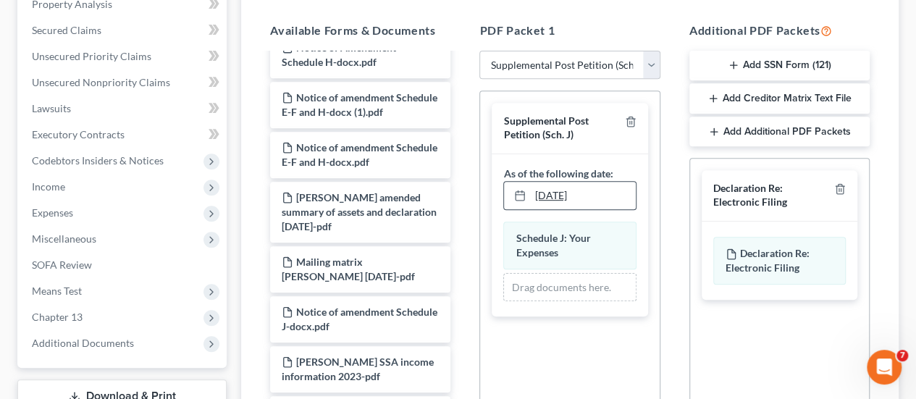
click at [551, 188] on link "[DATE]" at bounding box center [569, 196] width 131 height 28
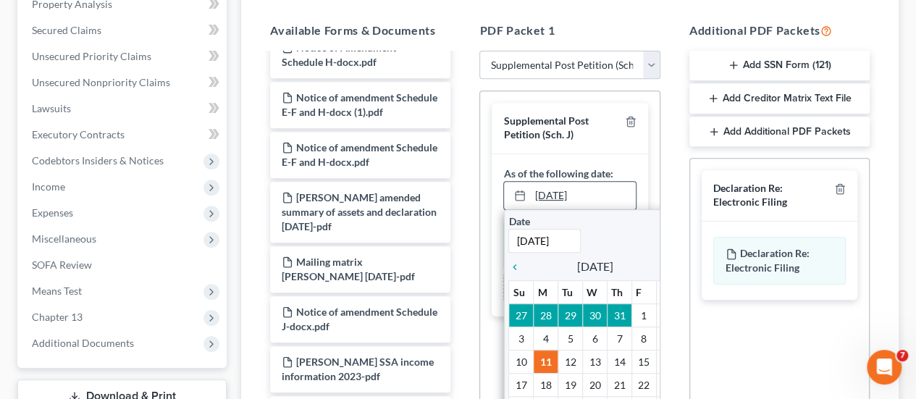
click at [551, 188] on link "[DATE]" at bounding box center [569, 196] width 131 height 28
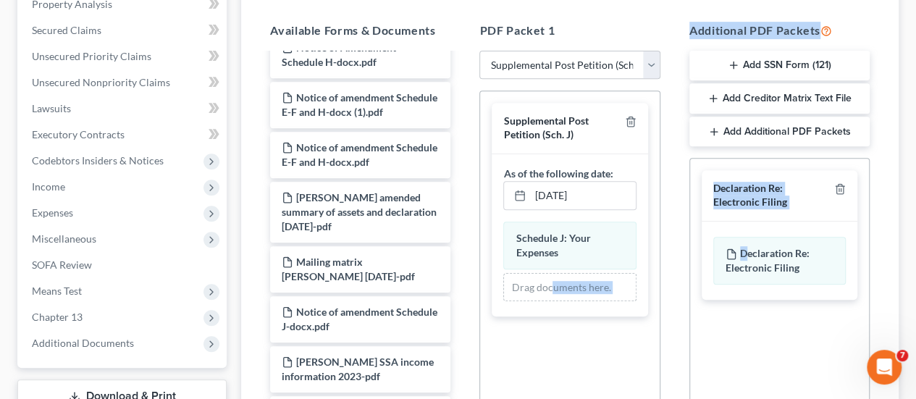
drag, startPoint x: 746, startPoint y: 249, endPoint x: 552, endPoint y: 285, distance: 197.3
click at [552, 285] on div "Available Forms & Documents [PERSON_NAME] amended schedule H-pdf Notice of Amen…" at bounding box center [570, 255] width 629 height 491
click at [726, 188] on div "Declaration Re: Electronic Filing" at bounding box center [770, 195] width 115 height 27
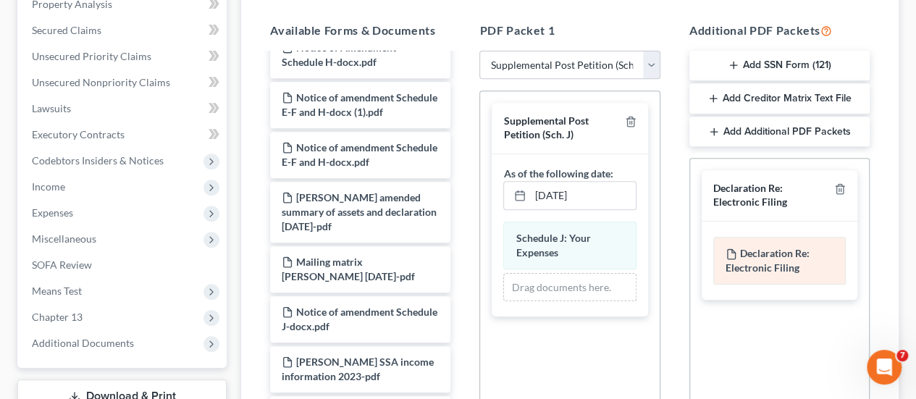
click at [757, 242] on div "Declaration Re: Electronic Filing of Petition, Lists, Schedules and Statements …" at bounding box center [779, 261] width 133 height 48
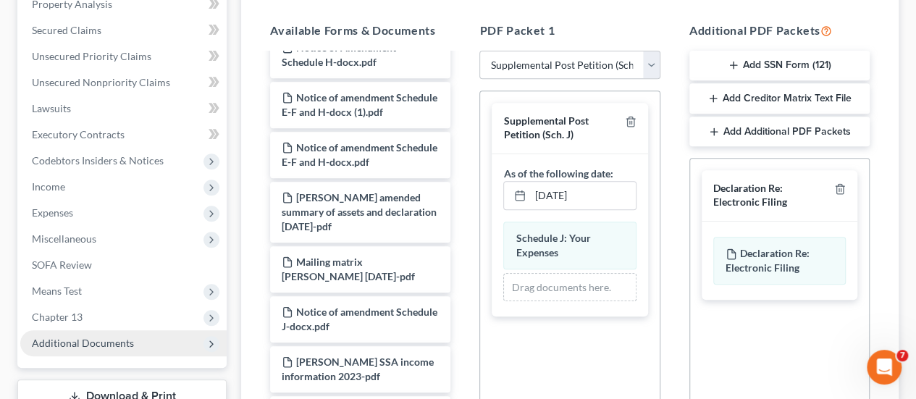
click at [104, 341] on span "Additional Documents" at bounding box center [83, 343] width 102 height 12
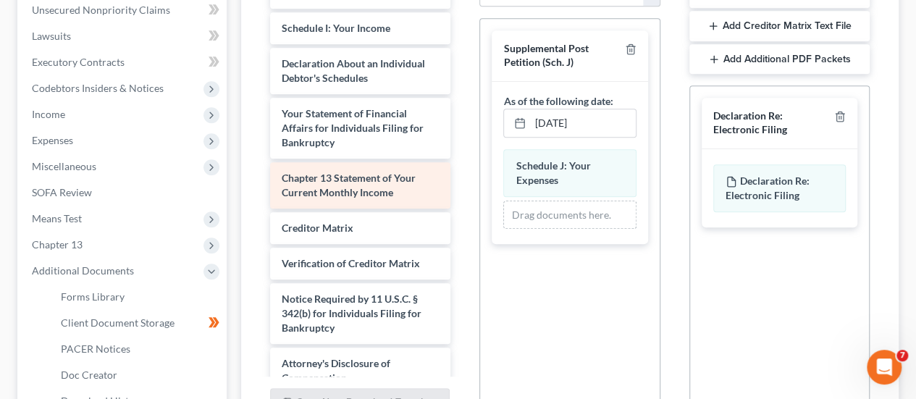
scroll to position [1018, 0]
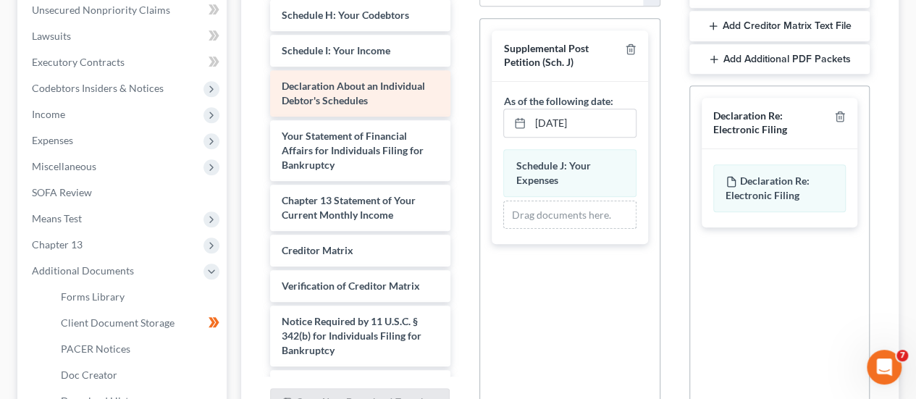
click at [305, 106] on span "Declaration About an Individual Debtor's Schedules" at bounding box center [353, 93] width 143 height 27
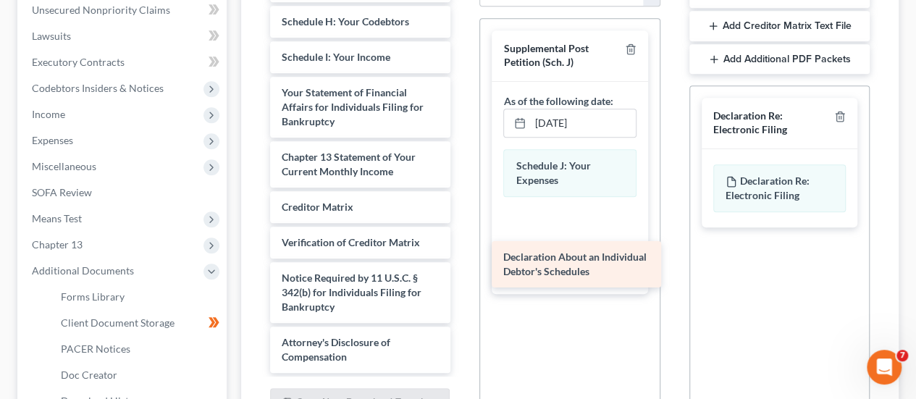
drag, startPoint x: 309, startPoint y: 118, endPoint x: 531, endPoint y: 261, distance: 264.0
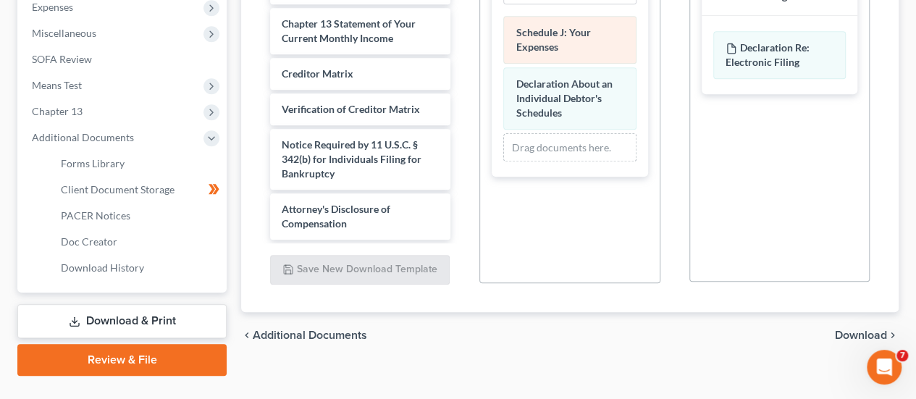
scroll to position [525, 0]
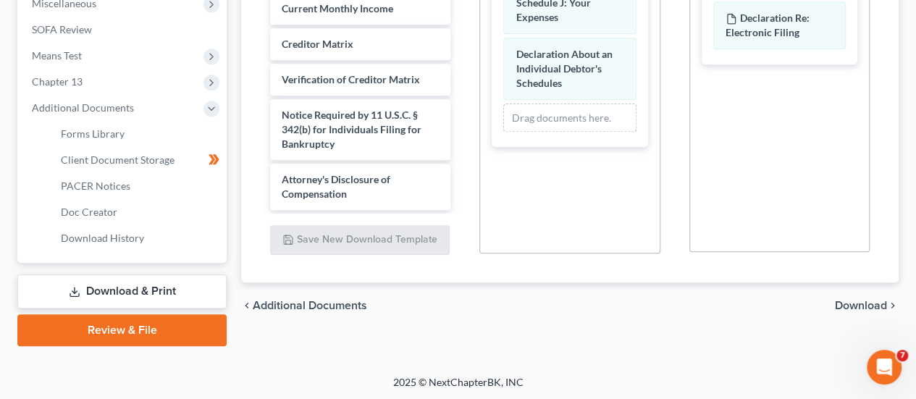
click at [844, 301] on span "Download" at bounding box center [861, 306] width 52 height 12
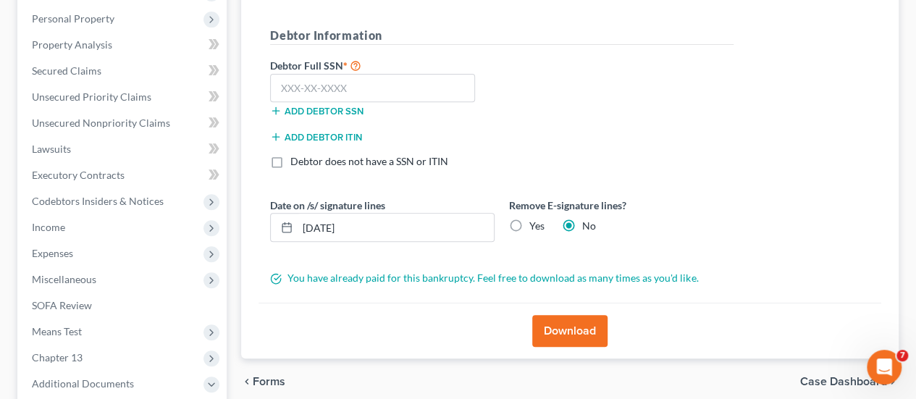
scroll to position [235, 0]
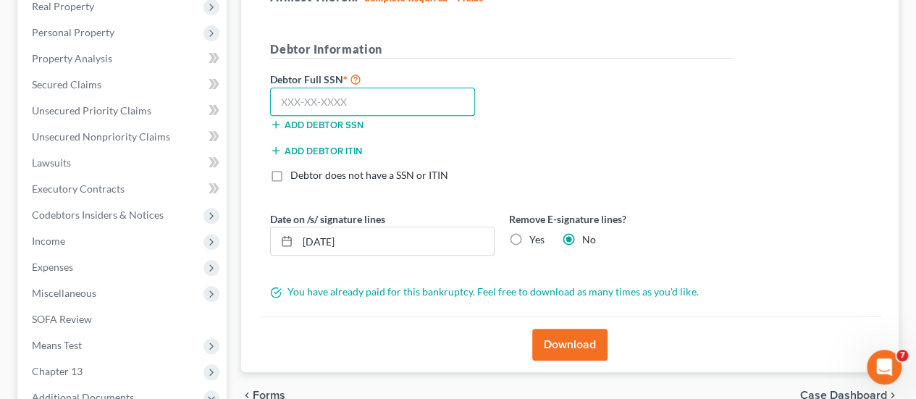
click at [341, 100] on input "text" at bounding box center [372, 102] width 205 height 29
click at [300, 120] on button "Add debtor SSN" at bounding box center [316, 125] width 93 height 12
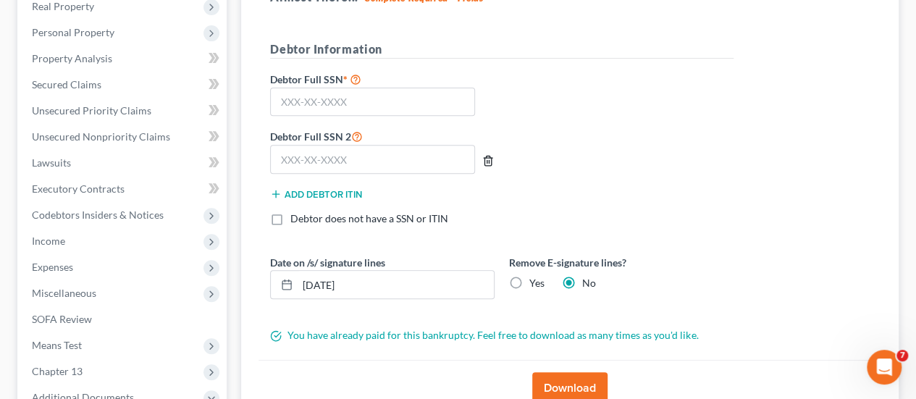
click at [492, 155] on icon "button" at bounding box center [488, 161] width 12 height 12
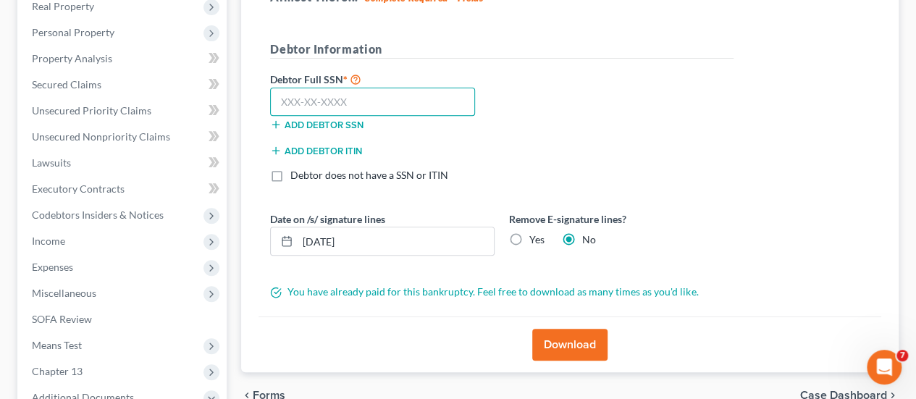
click at [345, 98] on input "text" at bounding box center [372, 102] width 205 height 29
click at [353, 102] on input "text" at bounding box center [372, 102] width 205 height 29
paste input "259-13-8769"
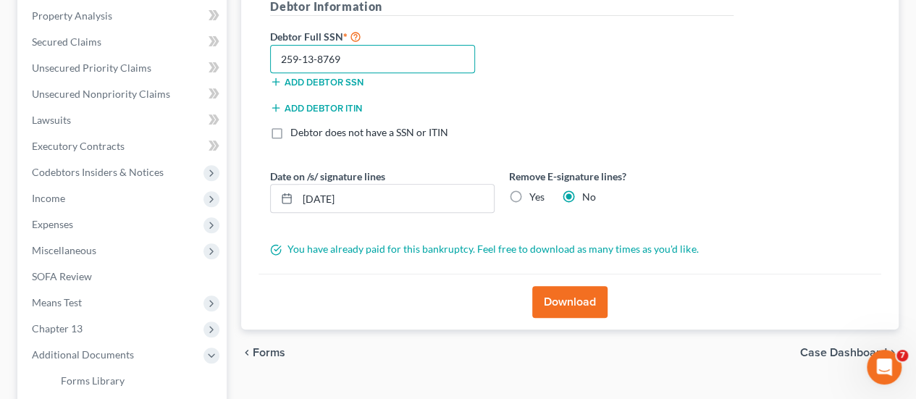
scroll to position [308, 0]
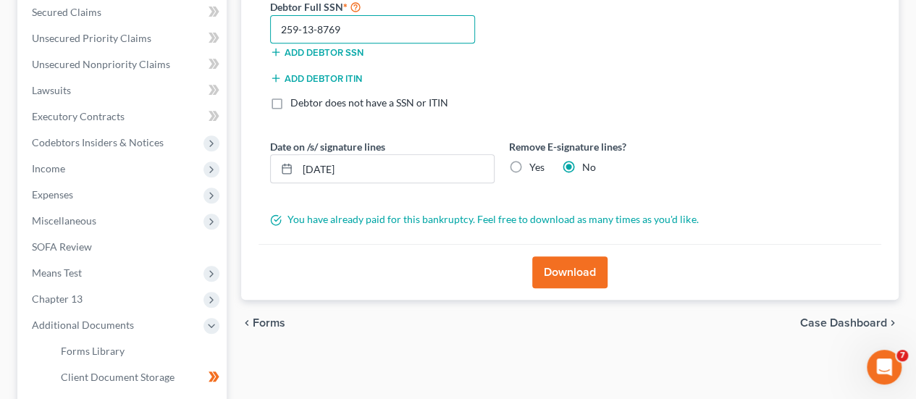
type input "259-13-8769"
click at [556, 273] on button "Download" at bounding box center [569, 272] width 75 height 32
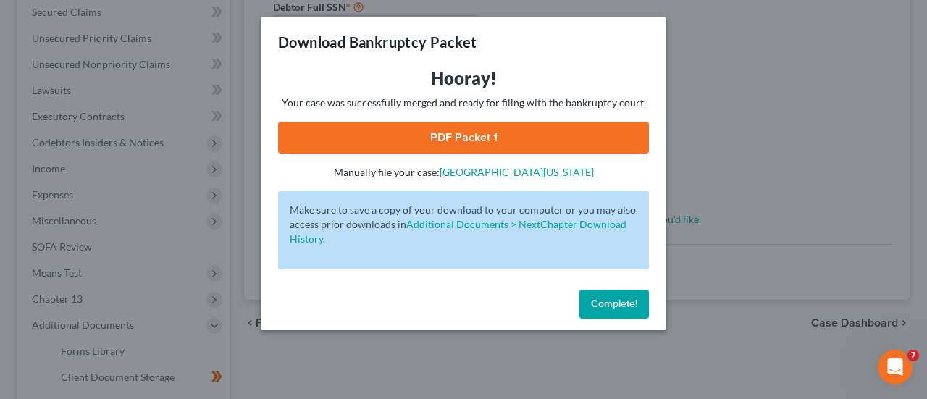
click at [524, 140] on link "PDF Packet 1" at bounding box center [463, 138] width 371 height 32
click at [698, 238] on div "Download Bankruptcy Packet Hooray! Your case was successfully merged and ready …" at bounding box center [463, 199] width 927 height 399
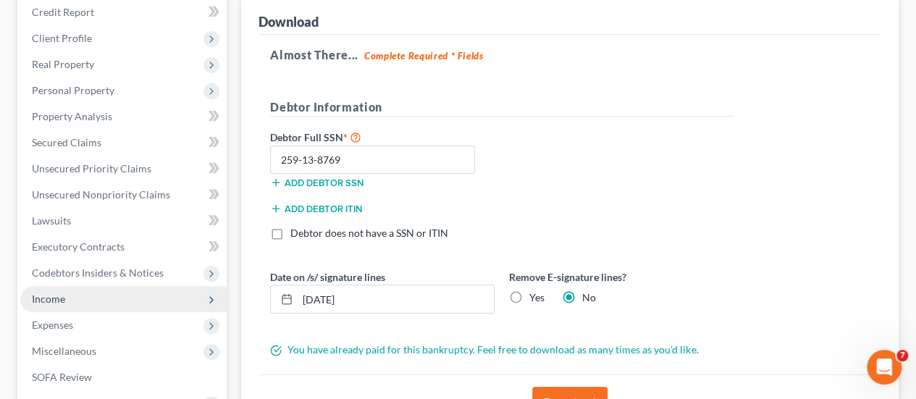
scroll to position [18, 0]
